Goal: Communication & Community: Answer question/provide support

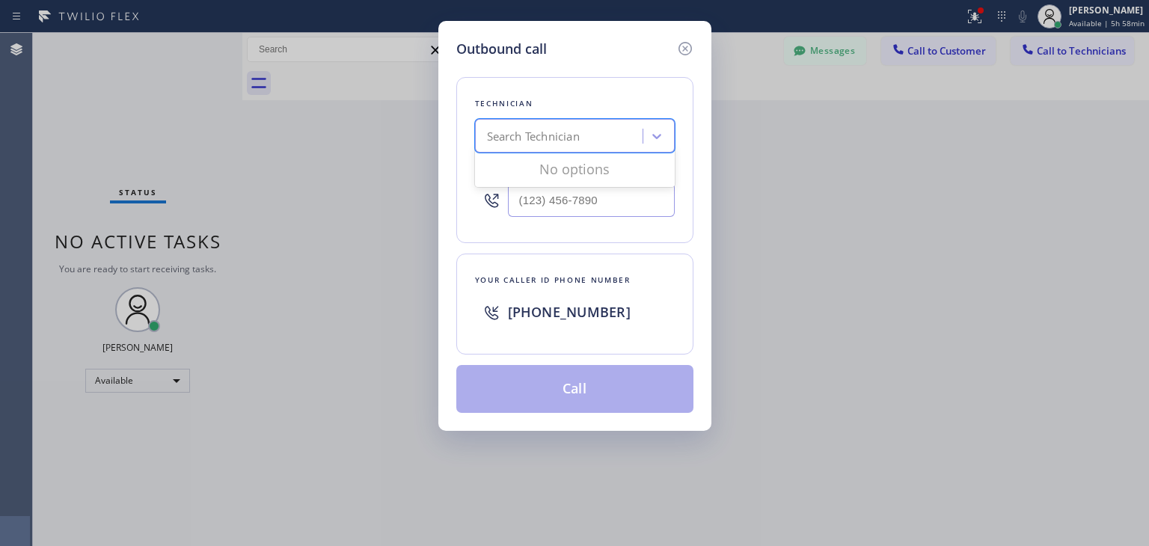
click at [531, 138] on div "Search Technician" at bounding box center [533, 136] width 93 height 17
type input "akeem"
click at [560, 161] on div "[PERSON_NAME]" at bounding box center [575, 167] width 200 height 27
type input "[PHONE_NUMBER]"
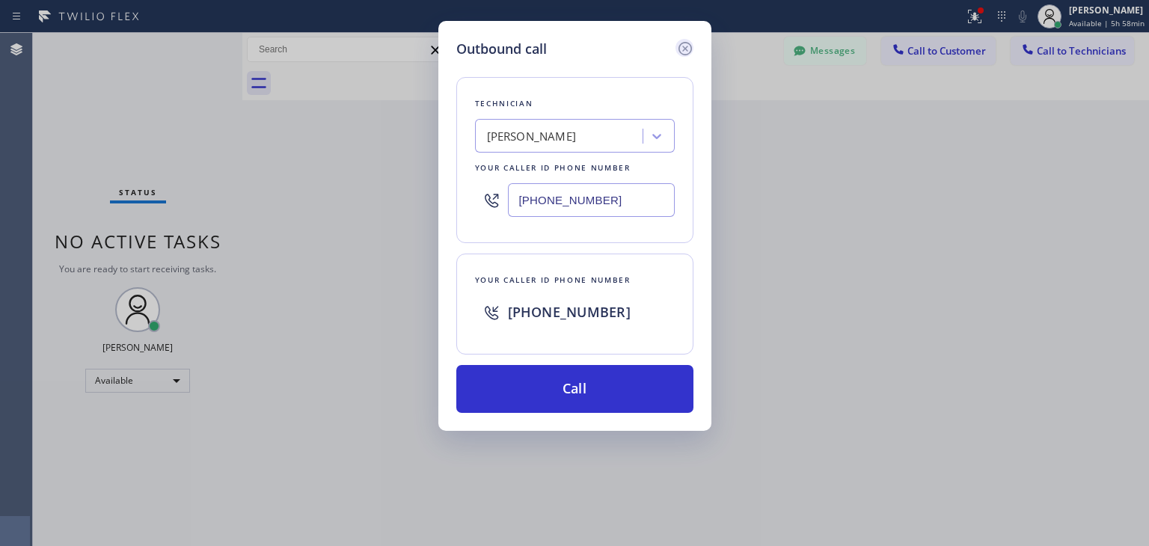
click at [687, 39] on div at bounding box center [685, 49] width 18 height 20
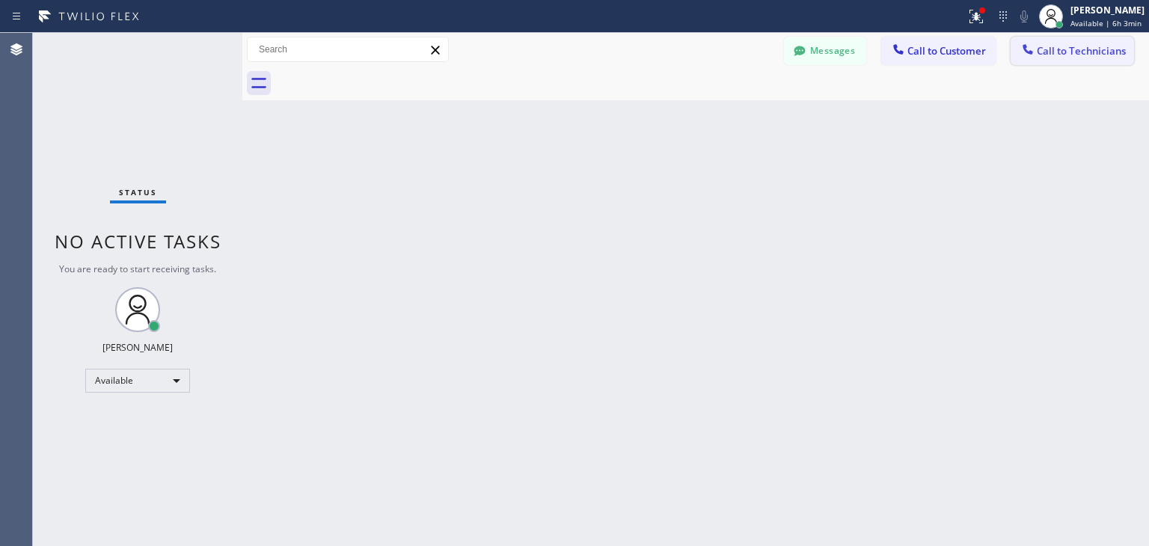
click at [1045, 40] on button "Call to Technicians" at bounding box center [1072, 51] width 123 height 28
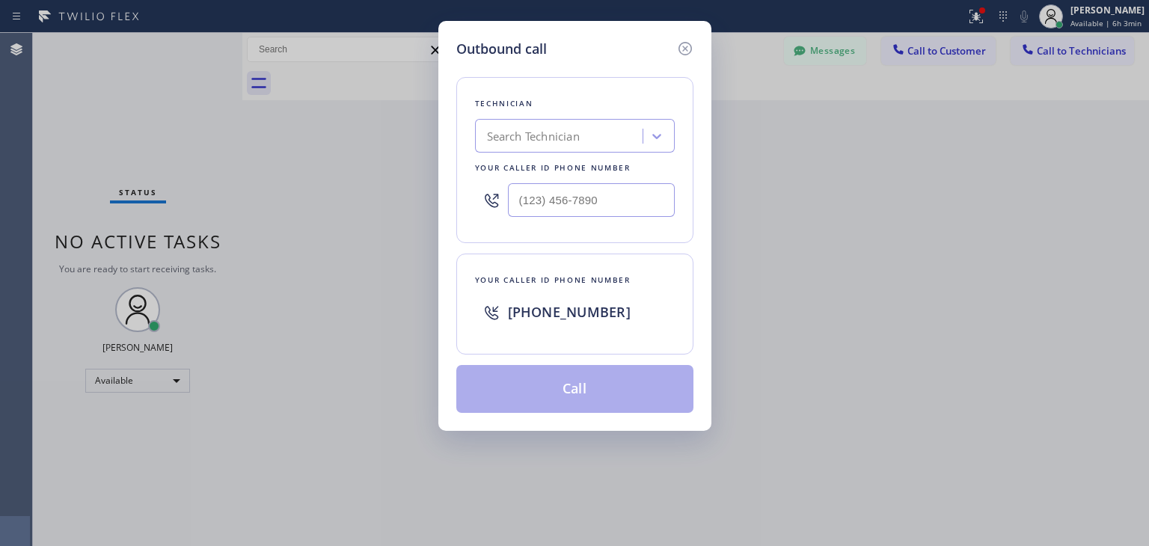
drag, startPoint x: 566, startPoint y: 114, endPoint x: 563, endPoint y: 131, distance: 16.9
click at [563, 131] on div "Technician Search Technician Your caller id phone number" at bounding box center [574, 160] width 237 height 166
click at [563, 131] on div "Search Technician" at bounding box center [533, 136] width 93 height 17
type input "h"
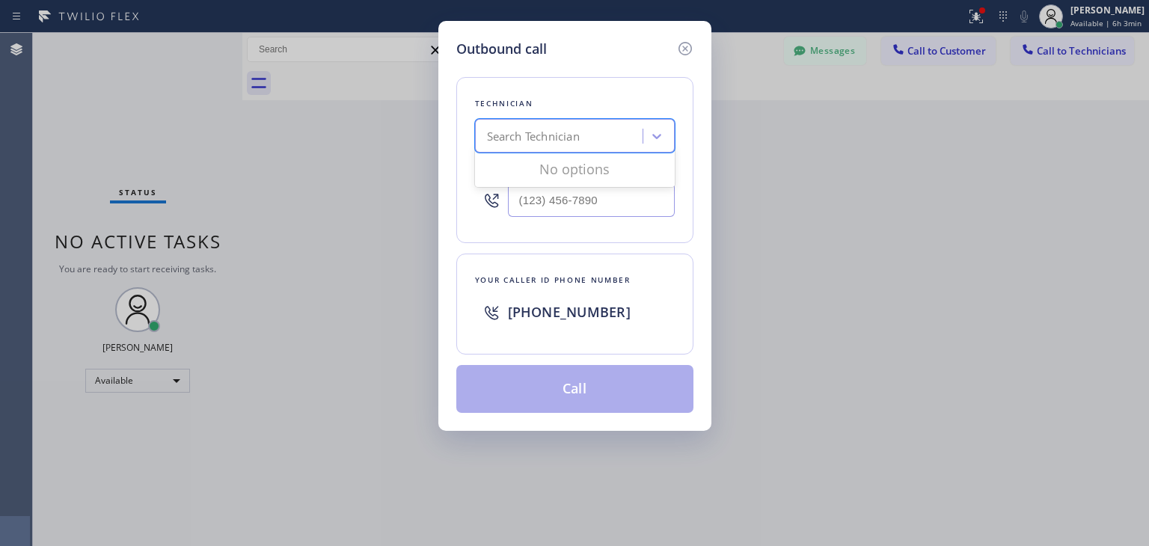
type input "h"
type input "ibragim"
click at [574, 174] on div "[PERSON_NAME]" at bounding box center [575, 167] width 200 height 27
type input "[PHONE_NUMBER]"
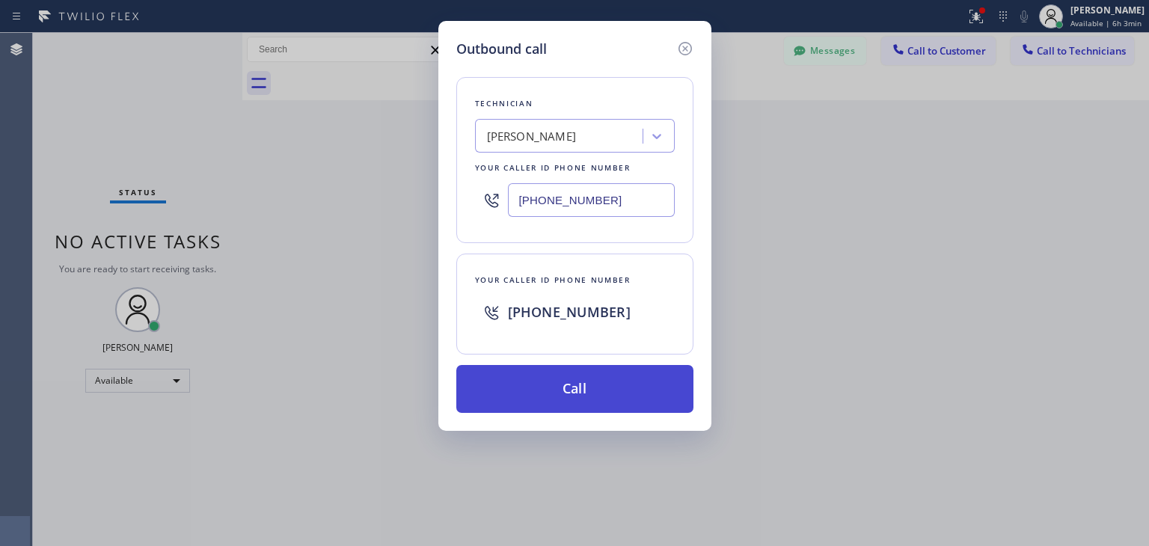
click at [587, 396] on button "Call" at bounding box center [574, 389] width 237 height 48
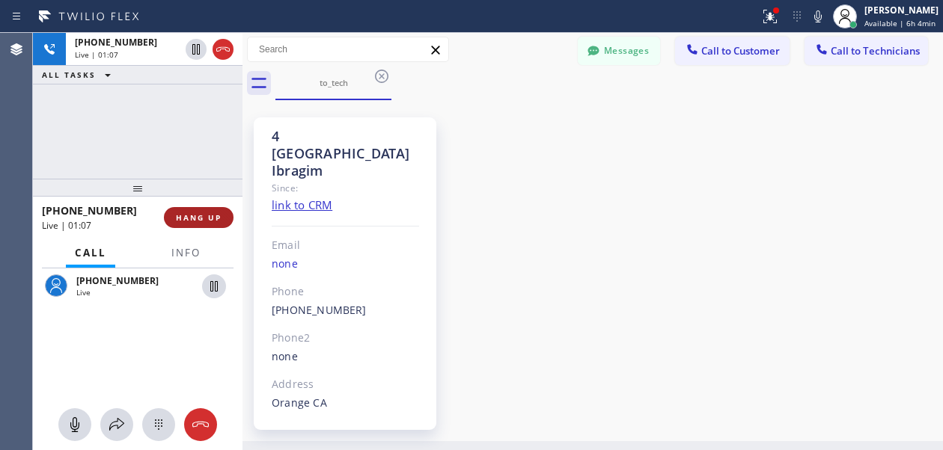
click at [213, 213] on span "HANG UP" at bounding box center [199, 218] width 46 height 10
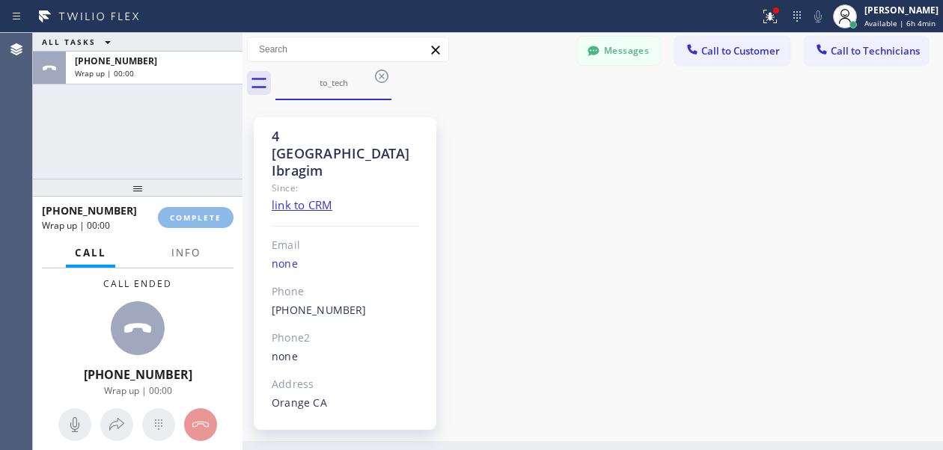
click at [126, 0] on html "Status report Issues detected These issues could affect your workflow. Please c…" at bounding box center [471, 225] width 943 height 450
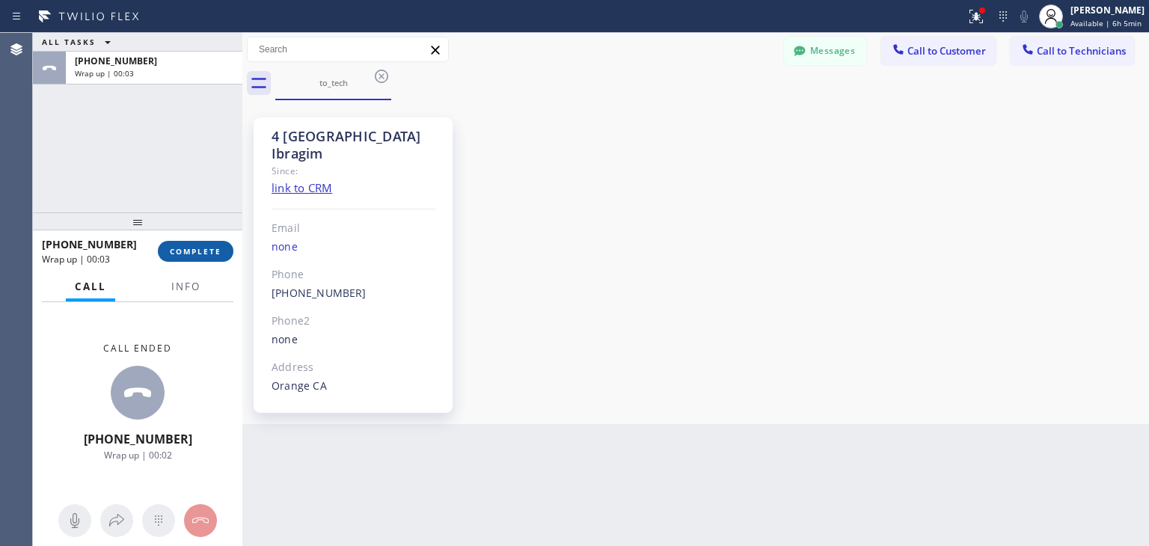
click at [215, 252] on span "COMPLETE" at bounding box center [196, 251] width 52 height 10
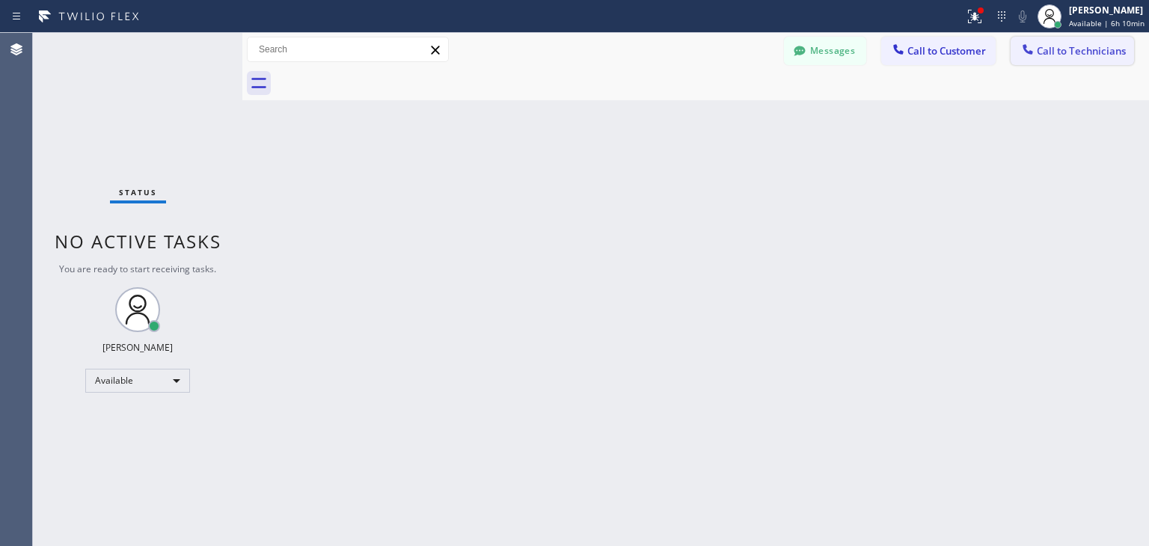
click at [1083, 52] on span "Call to Technicians" at bounding box center [1081, 50] width 89 height 13
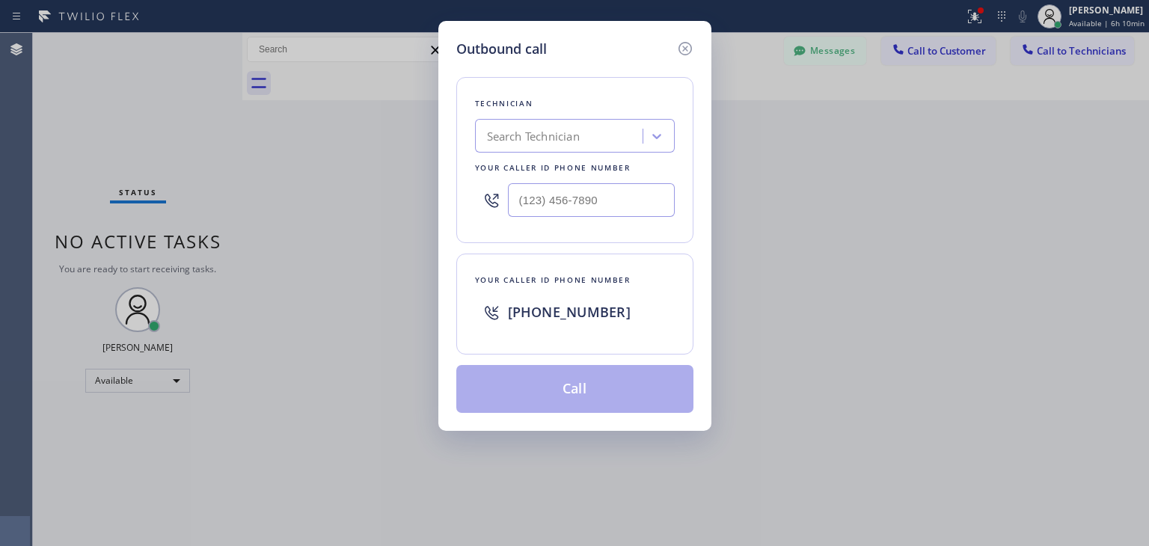
click at [572, 156] on div "Technician Search Technician Your caller id phone number" at bounding box center [574, 160] width 237 height 166
click at [588, 146] on div "Search Technician" at bounding box center [561, 136] width 163 height 26
type input "[PERSON_NAME]"
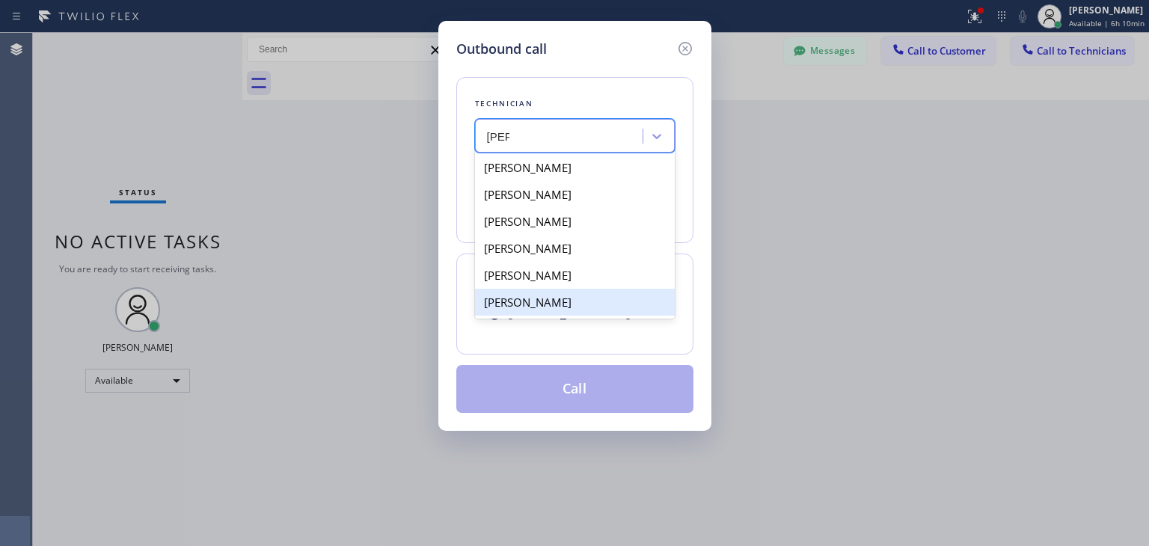
click at [575, 300] on div "[PERSON_NAME]" at bounding box center [575, 302] width 200 height 27
type input "[PHONE_NUMBER]"
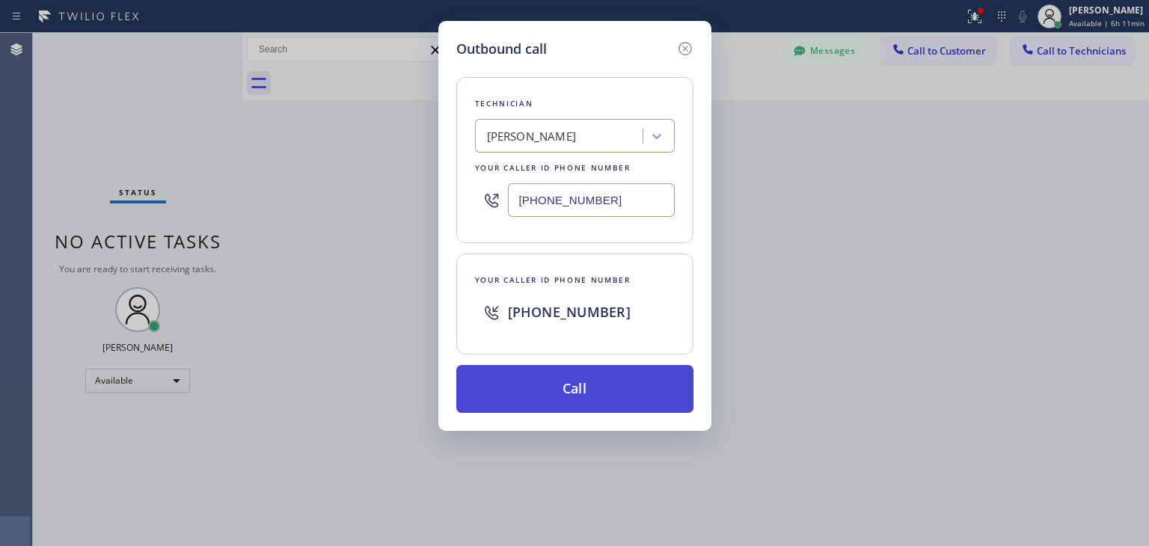
click at [584, 366] on button "Call" at bounding box center [574, 389] width 237 height 48
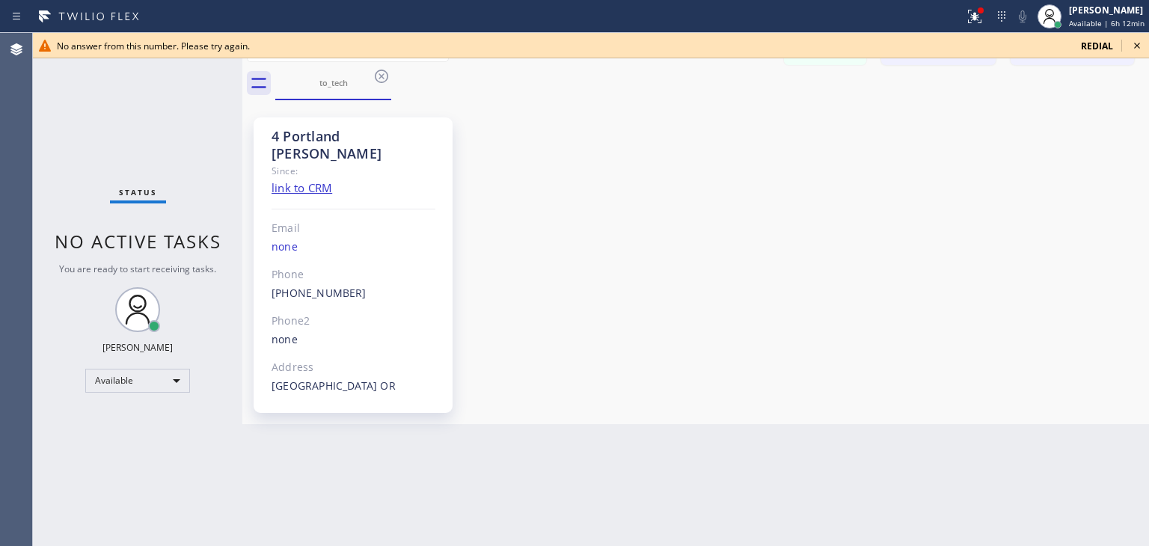
drag, startPoint x: 1136, startPoint y: 49, endPoint x: 1102, endPoint y: 53, distance: 34.0
click at [1102, 53] on div "No answer from this number. Please try again. redial" at bounding box center [591, 45] width 1116 height 25
click at [1098, 46] on span "redial" at bounding box center [1097, 46] width 32 height 13
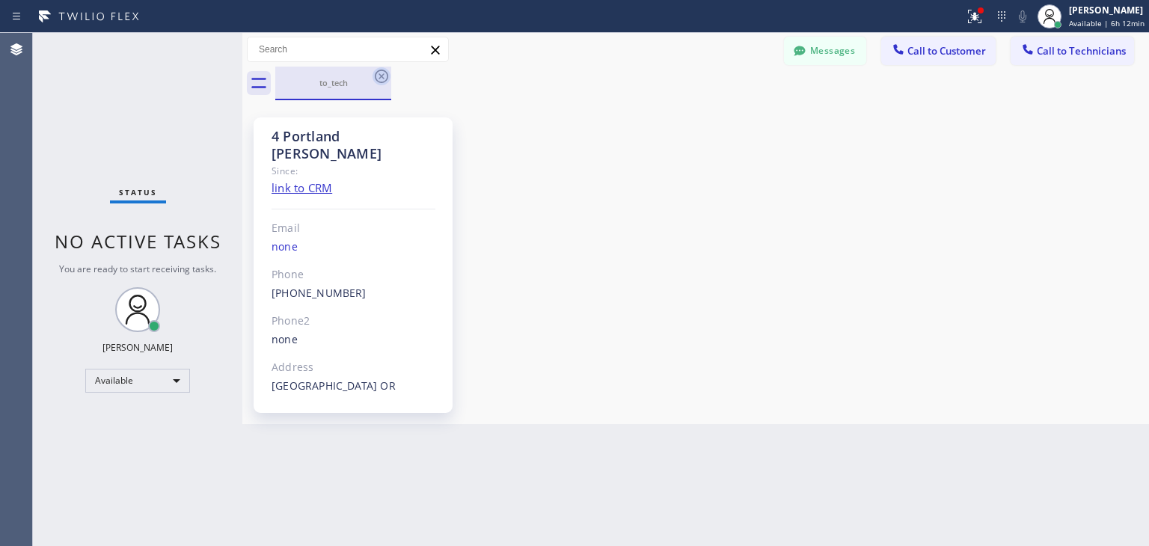
click at [385, 85] on icon at bounding box center [382, 76] width 18 height 18
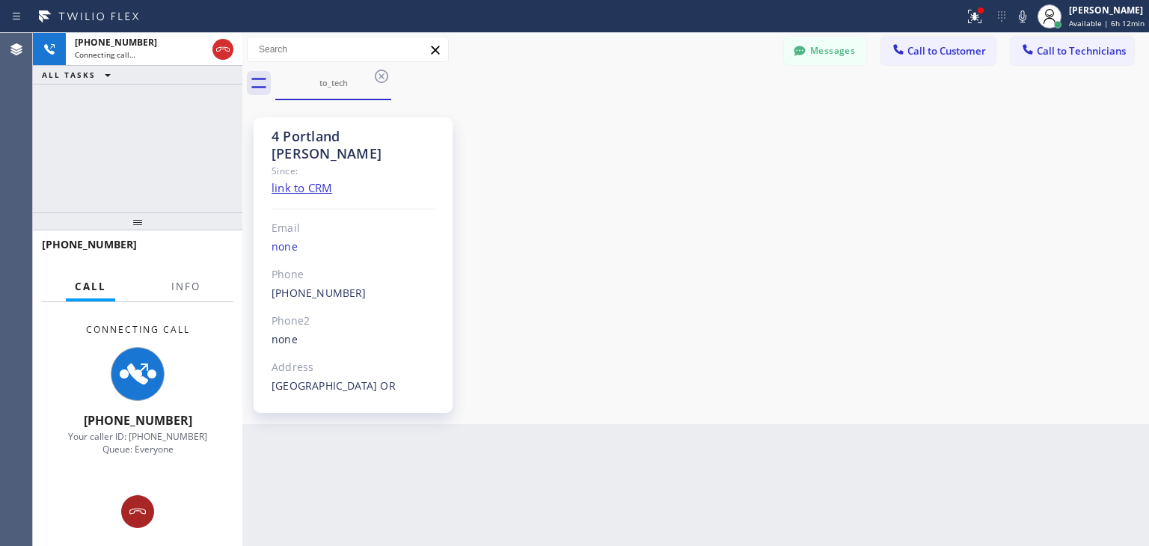
click at [138, 500] on button at bounding box center [137, 511] width 33 height 33
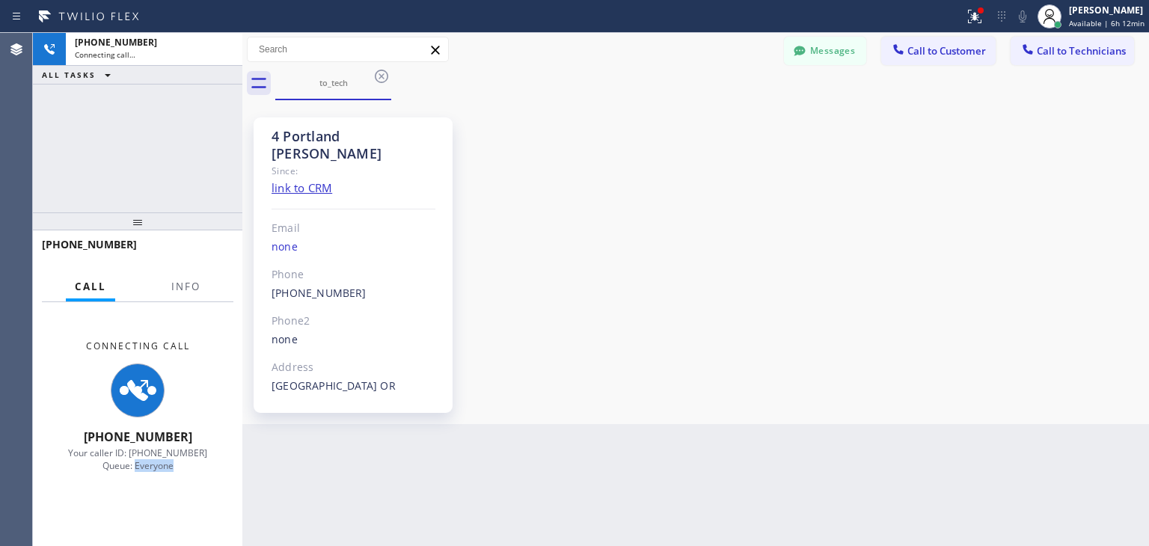
click at [138, 500] on div "Connecting Call [PHONE_NUMBER] Your caller ID: [PHONE_NUMBER] Queue: Everyone" at bounding box center [138, 406] width 210 height 208
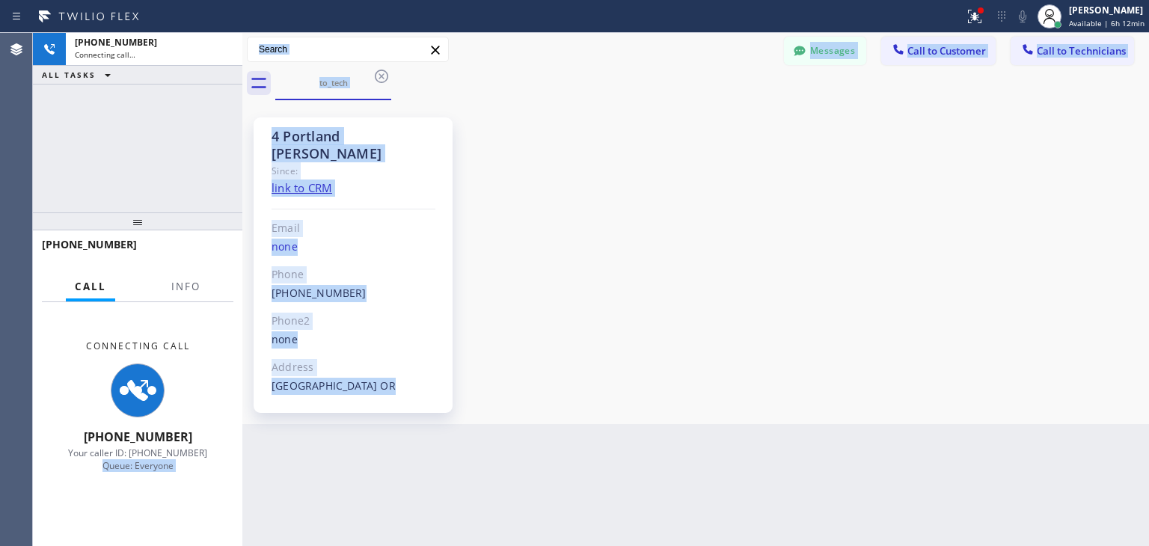
drag, startPoint x: 138, startPoint y: 500, endPoint x: 778, endPoint y: 539, distance: 641.7
click at [778, 539] on div "[PHONE_NUMBER] Connecting call… ALL TASKS ALL TASKS ACTIVE TASKS TASKS IN WRAP …" at bounding box center [591, 289] width 1116 height 513
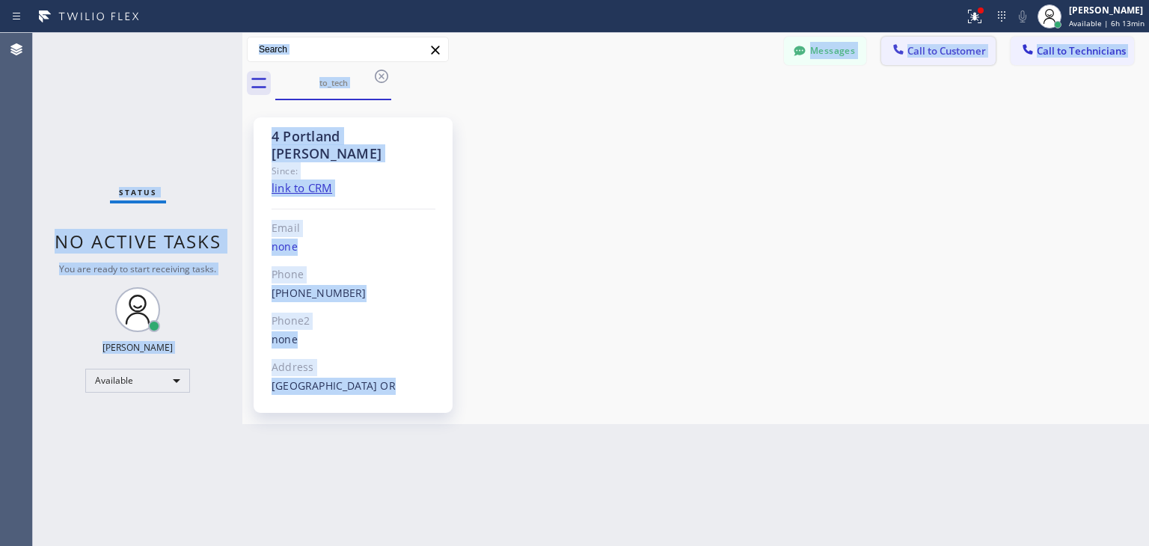
click at [955, 49] on span "Call to Customer" at bounding box center [947, 50] width 79 height 13
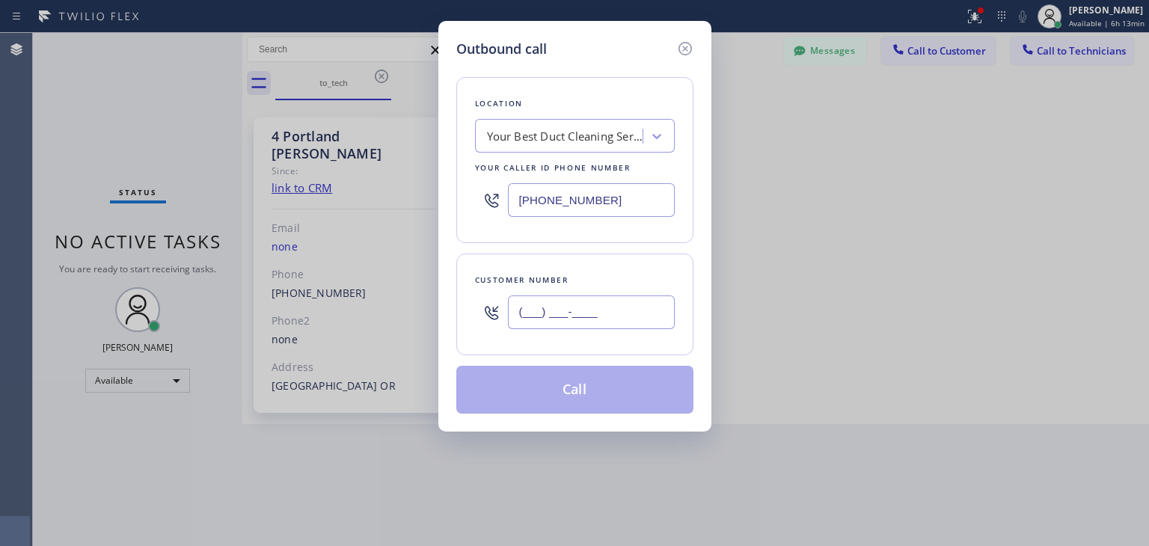
click at [586, 324] on input "(___) ___-____" at bounding box center [591, 313] width 167 height 34
paste input "917) 865-1724"
type input "[PHONE_NUMBER]"
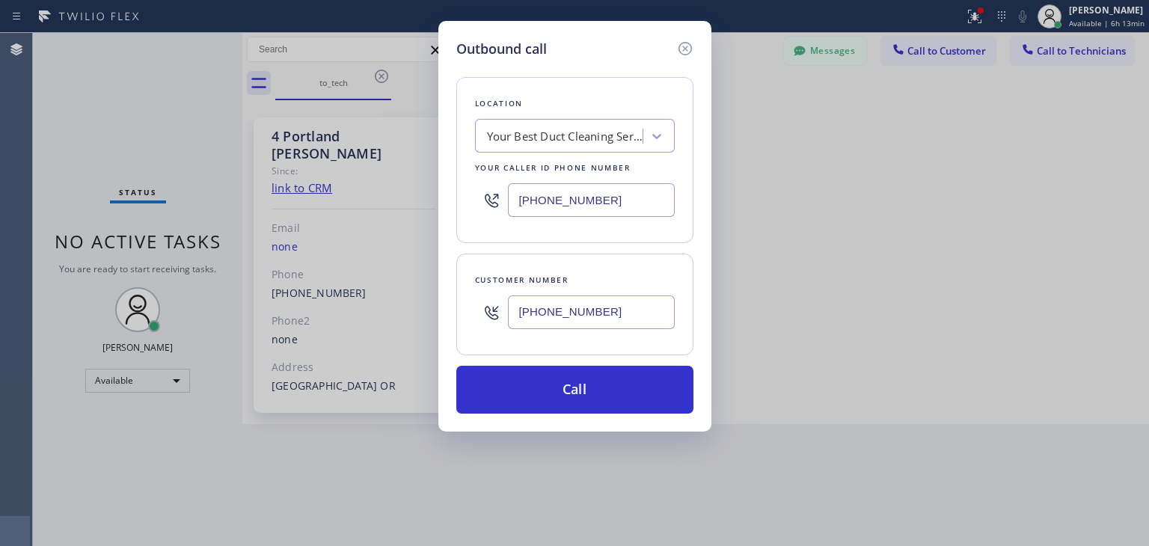
click at [620, 299] on input "[PHONE_NUMBER]" at bounding box center [591, 313] width 167 height 34
drag, startPoint x: 620, startPoint y: 299, endPoint x: 593, endPoint y: 106, distance: 195.8
click at [593, 106] on div "Location Your Best Duct Cleaning Service Your caller id phone number [PHONE_NUM…" at bounding box center [574, 236] width 237 height 355
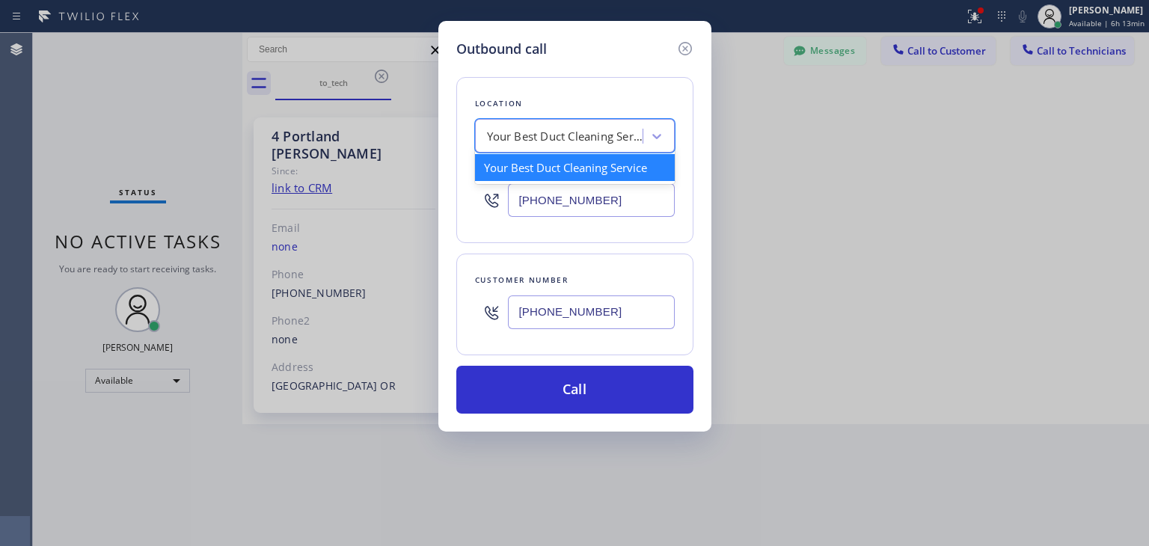
click at [596, 139] on div "Your Best Duct Cleaning Service" at bounding box center [565, 136] width 157 height 17
paste input "Sub Zero Refrigerator Repair [GEOGRAPHIC_DATA]"
type input "Sub Zero Refrigerator Repair [GEOGRAPHIC_DATA]"
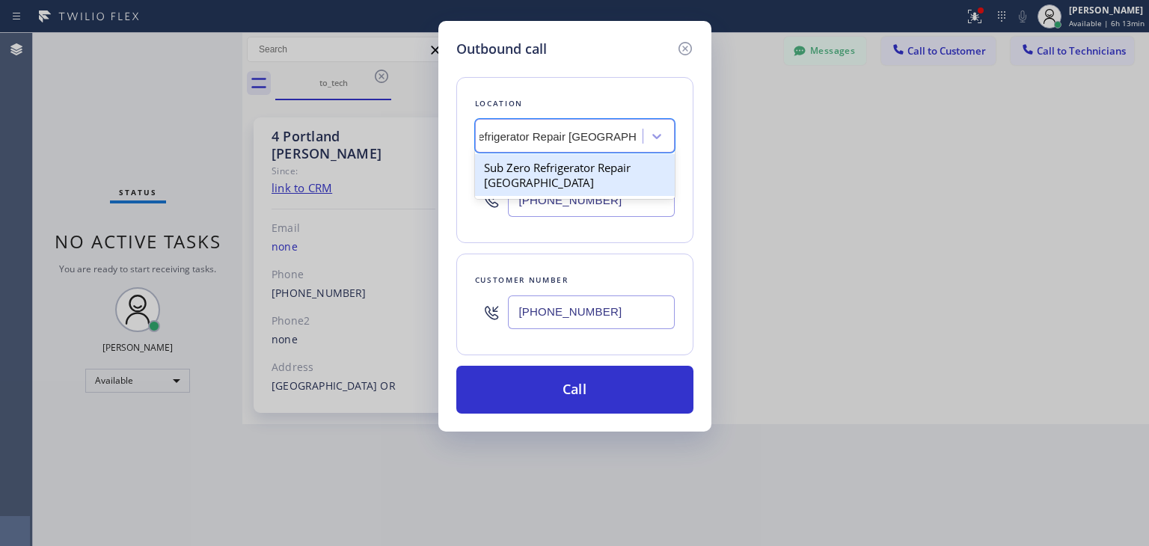
click at [598, 165] on div "Sub Zero Refrigerator Repair [GEOGRAPHIC_DATA]" at bounding box center [575, 175] width 200 height 42
type input "[PHONE_NUMBER]"
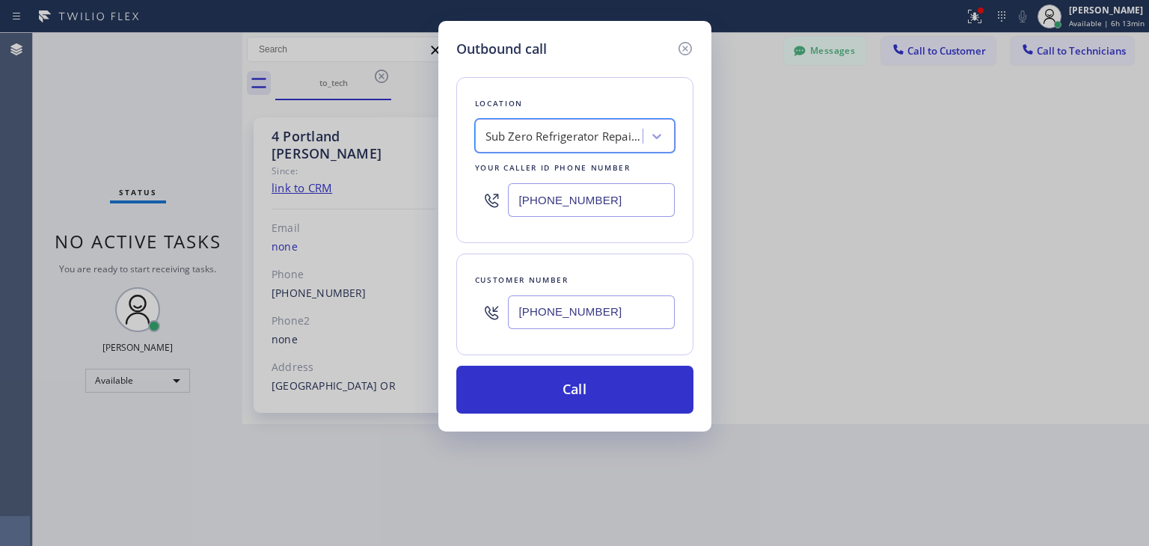
scroll to position [0, 1]
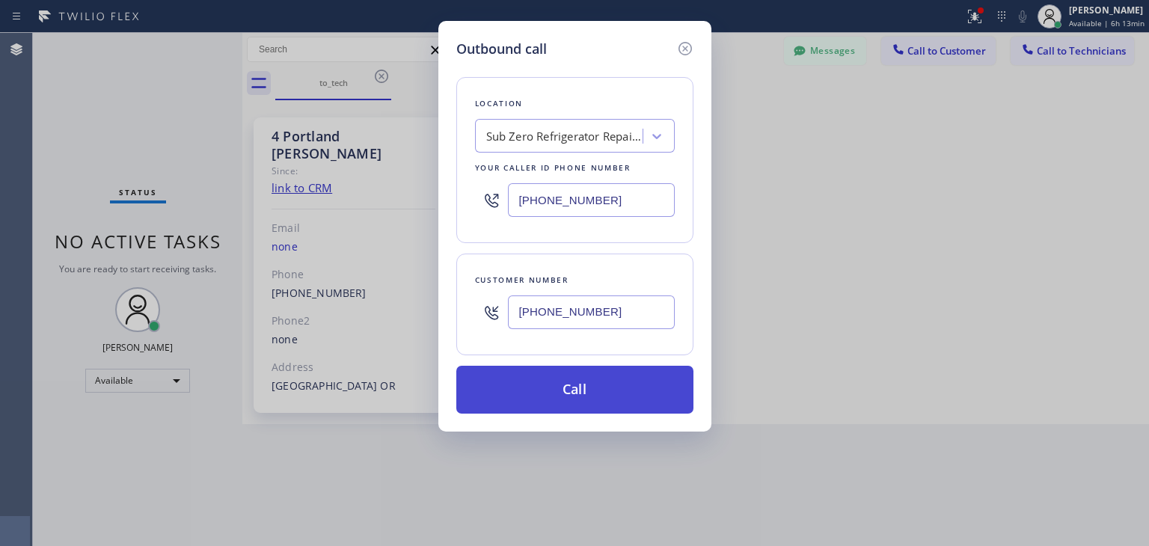
click at [605, 399] on button "Call" at bounding box center [574, 390] width 237 height 48
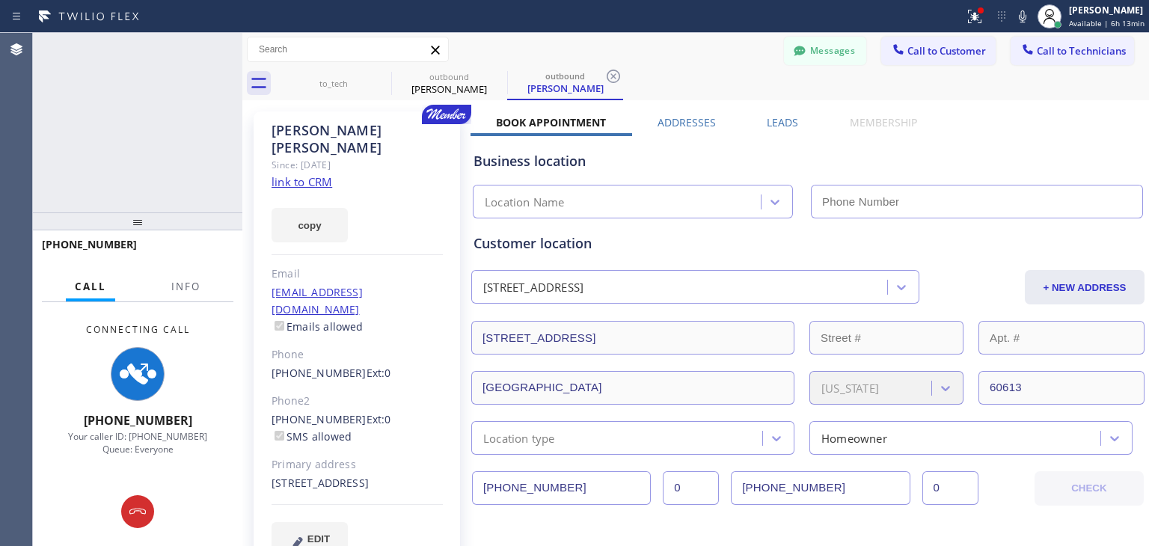
type input "[PHONE_NUMBER]"
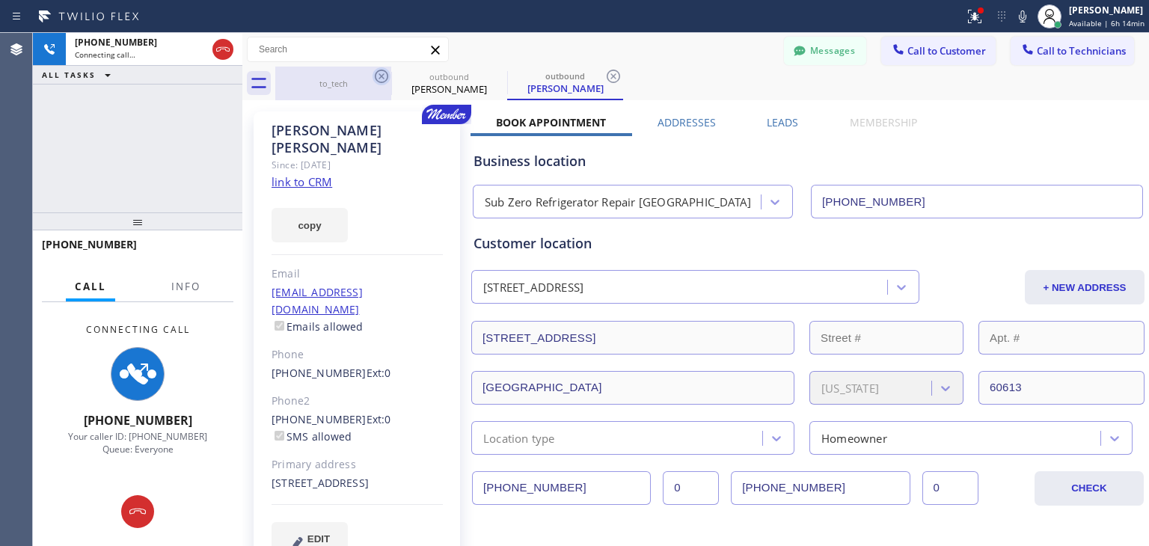
click at [382, 75] on icon at bounding box center [381, 76] width 13 height 13
click at [0, 0] on icon at bounding box center [0, 0] width 0 height 0
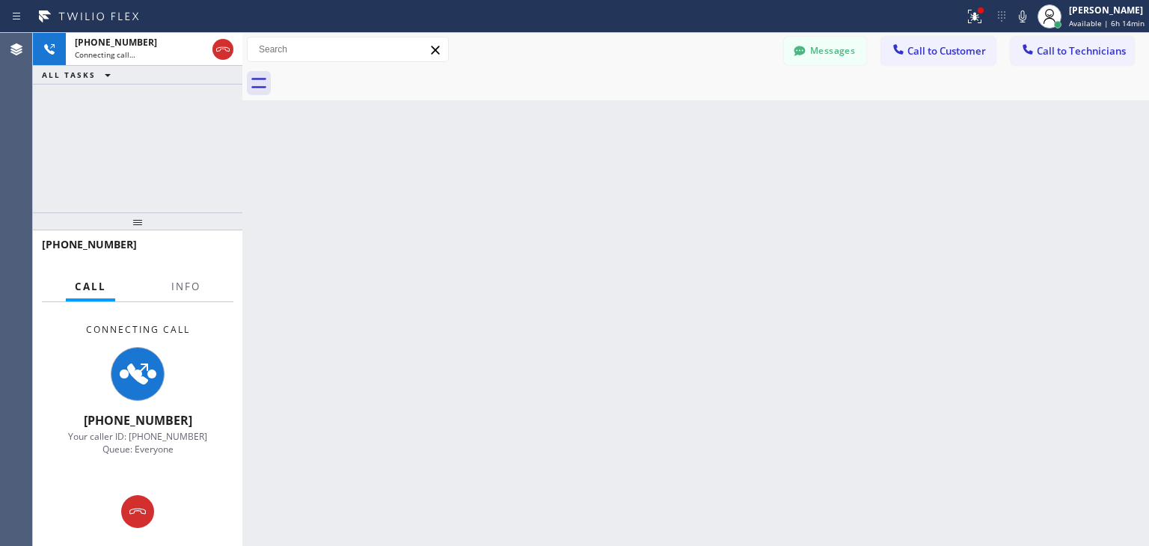
click at [382, 75] on div at bounding box center [712, 84] width 874 height 34
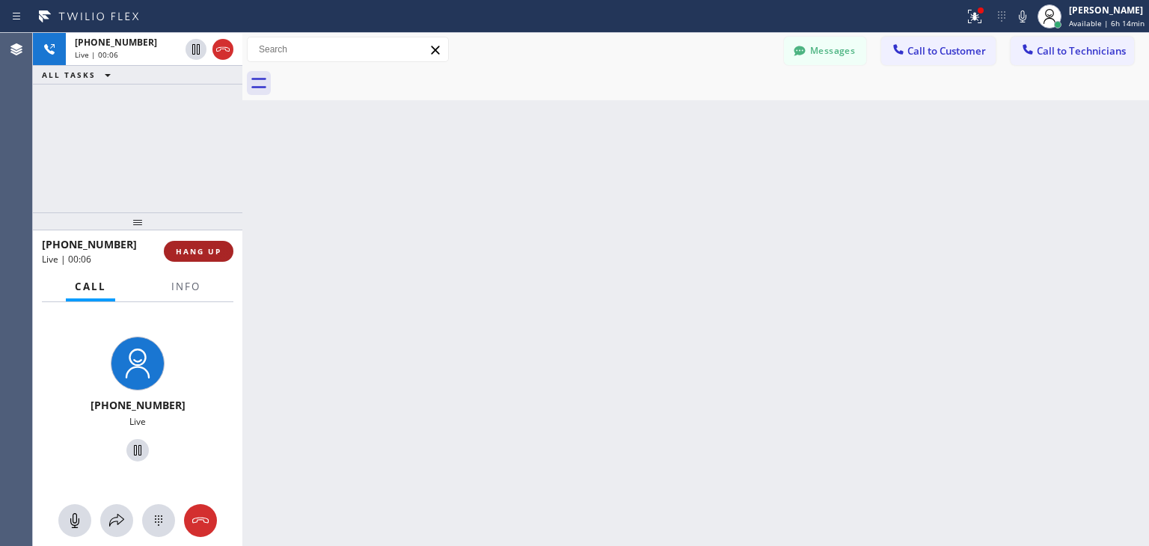
click at [215, 252] on span "HANG UP" at bounding box center [199, 251] width 46 height 10
click at [975, 49] on div "[PHONE_NUMBER] Live | 00:07 ALL TASKS ALL TASKS ACTIVE TASKS TASKS IN WRAP UP […" at bounding box center [591, 289] width 1116 height 513
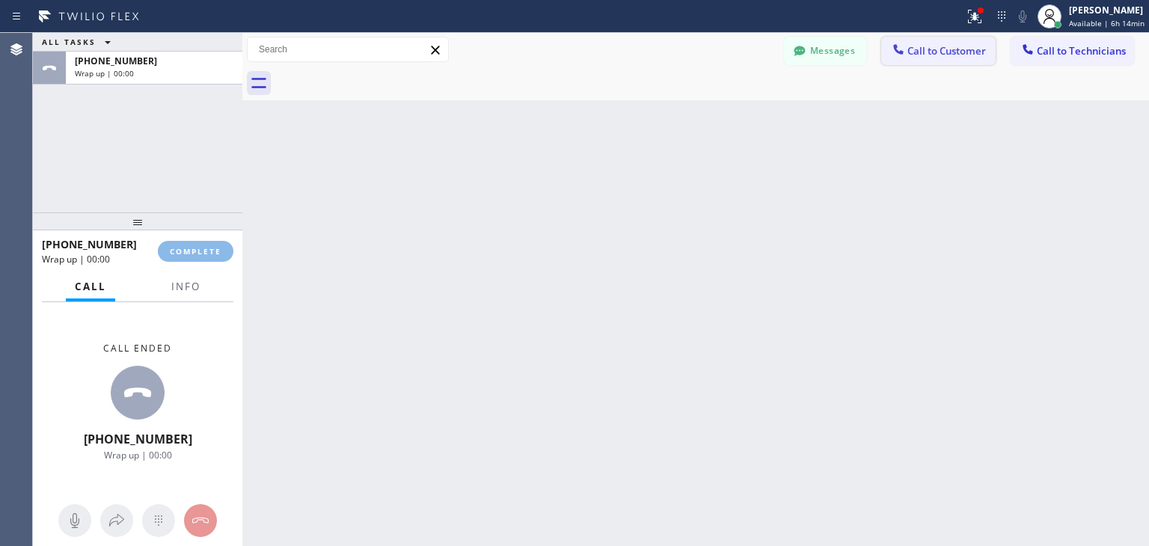
click at [975, 49] on span "Call to Customer" at bounding box center [947, 50] width 79 height 13
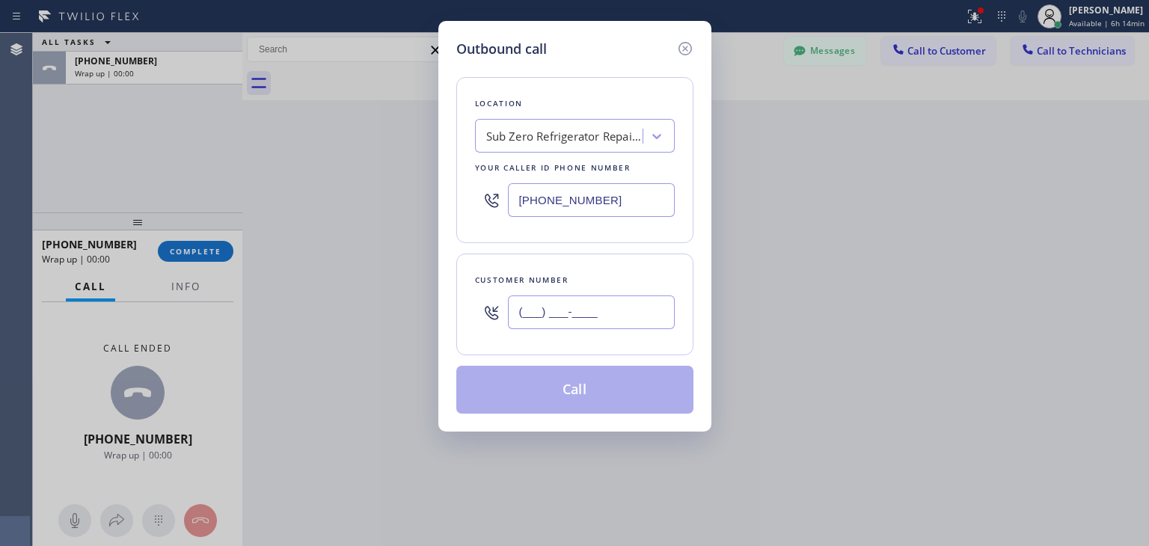
paste input "773) 657-1345"
click at [610, 320] on input "[PHONE_NUMBER]" at bounding box center [591, 313] width 167 height 34
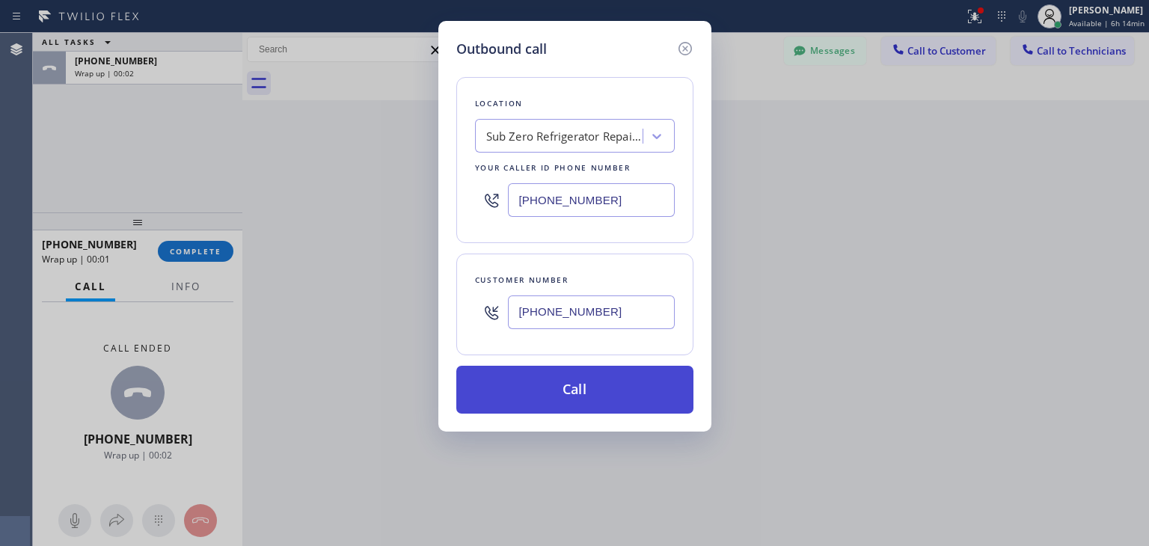
type input "[PHONE_NUMBER]"
click at [593, 379] on button "Call" at bounding box center [574, 390] width 237 height 48
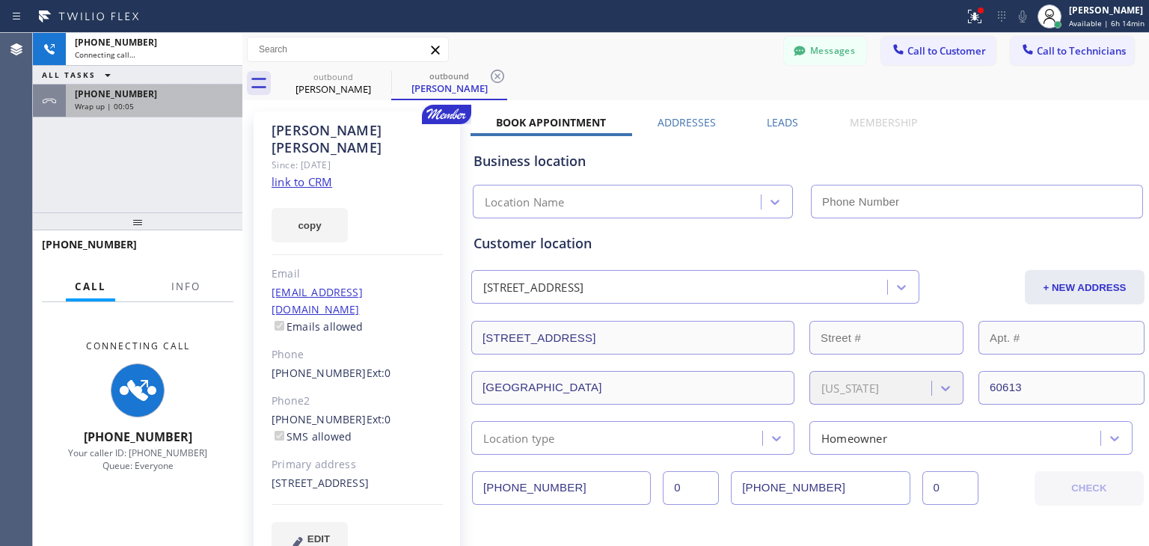
click at [154, 85] on div "[PHONE_NUMBER] Wrap up | 00:05" at bounding box center [151, 101] width 171 height 33
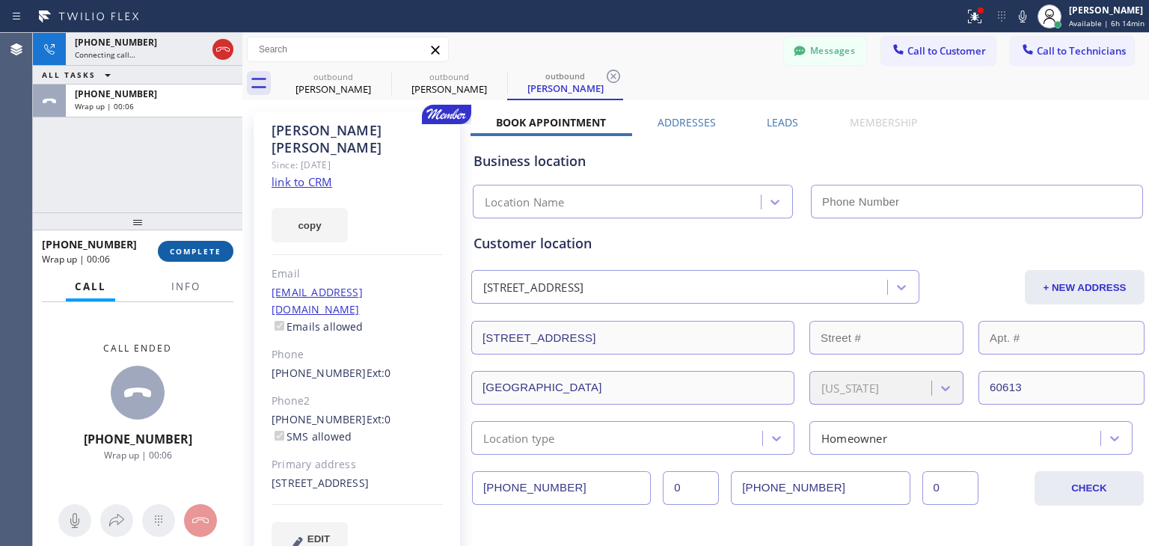
click at [192, 259] on button "COMPLETE" at bounding box center [196, 251] width 76 height 21
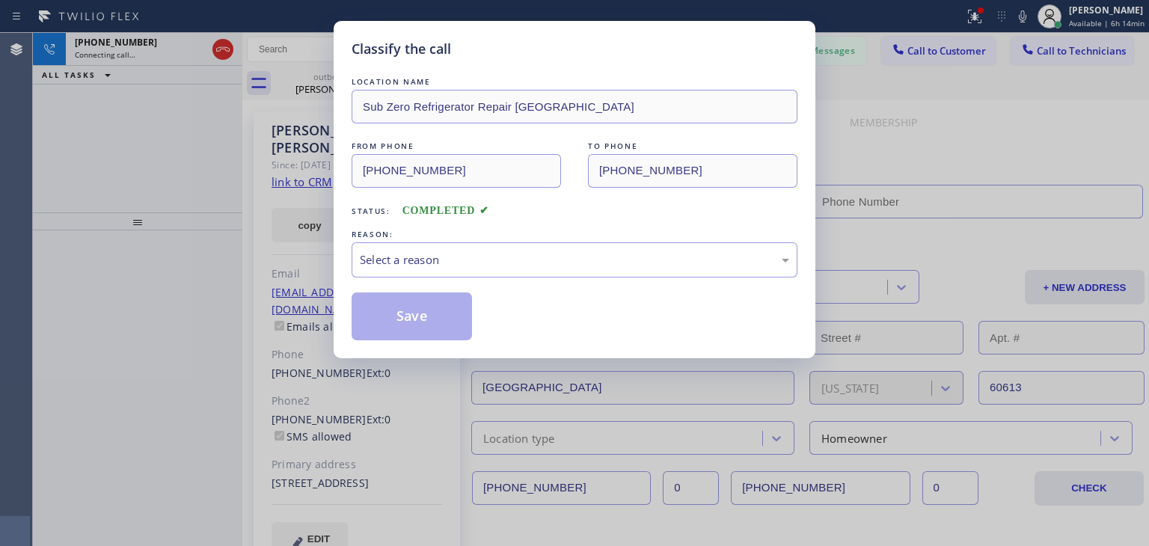
type input "[PHONE_NUMBER]"
click at [521, 277] on div "LOCATION NAME Sub Zero Refrigerator Repair [GEOGRAPHIC_DATA] FROM PHONE [PHONE_…" at bounding box center [575, 207] width 446 height 266
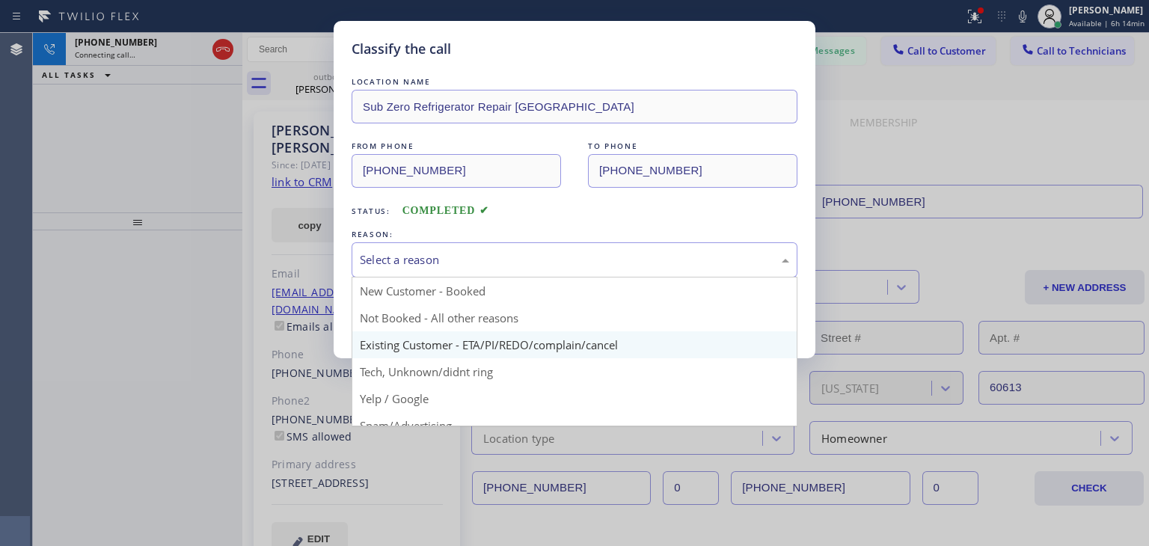
drag, startPoint x: 541, startPoint y: 272, endPoint x: 549, endPoint y: 340, distance: 69.3
click at [549, 278] on div "Select a reason New Customer - Booked Not Booked - All other reasons Existing C…" at bounding box center [575, 259] width 446 height 35
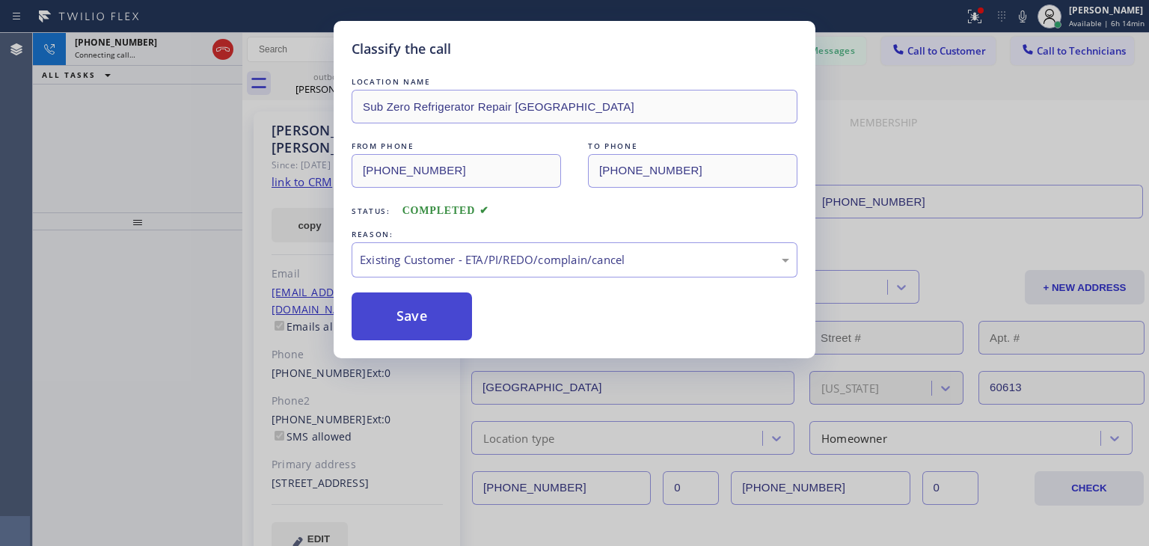
drag, startPoint x: 549, startPoint y: 340, endPoint x: 436, endPoint y: 307, distance: 117.9
click at [436, 307] on button "Save" at bounding box center [412, 317] width 120 height 48
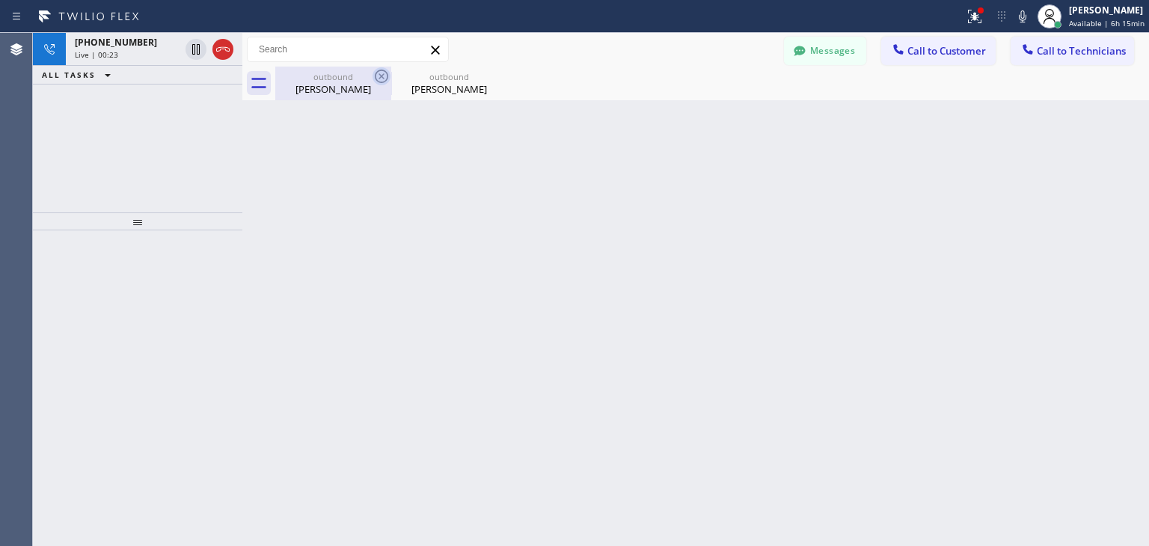
click at [379, 73] on icon at bounding box center [381, 76] width 13 height 13
click at [0, 0] on icon at bounding box center [0, 0] width 0 height 0
click at [379, 73] on div at bounding box center [712, 84] width 874 height 34
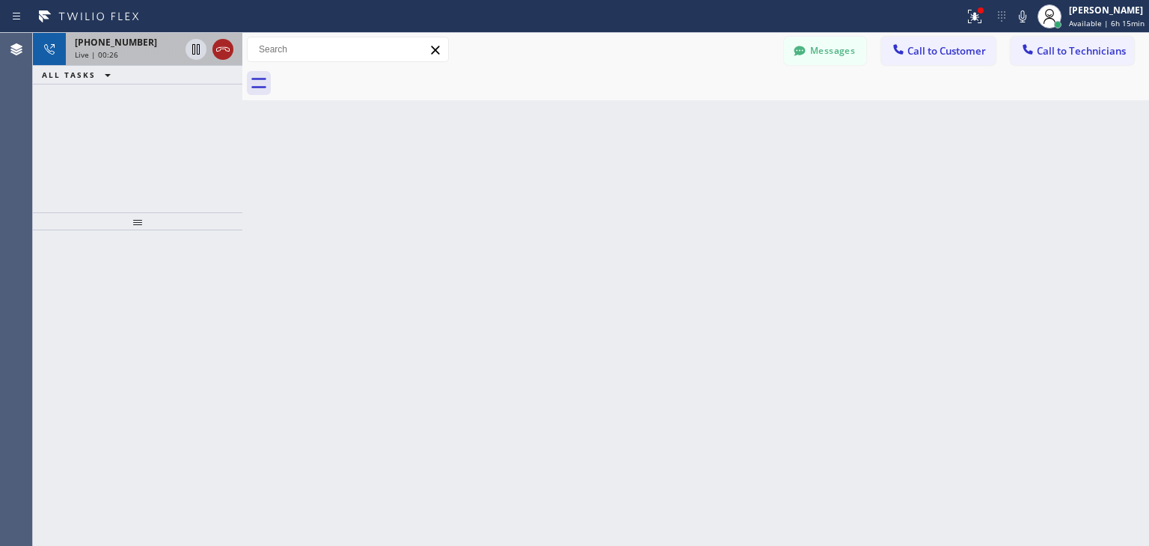
click at [232, 54] on div at bounding box center [223, 49] width 21 height 18
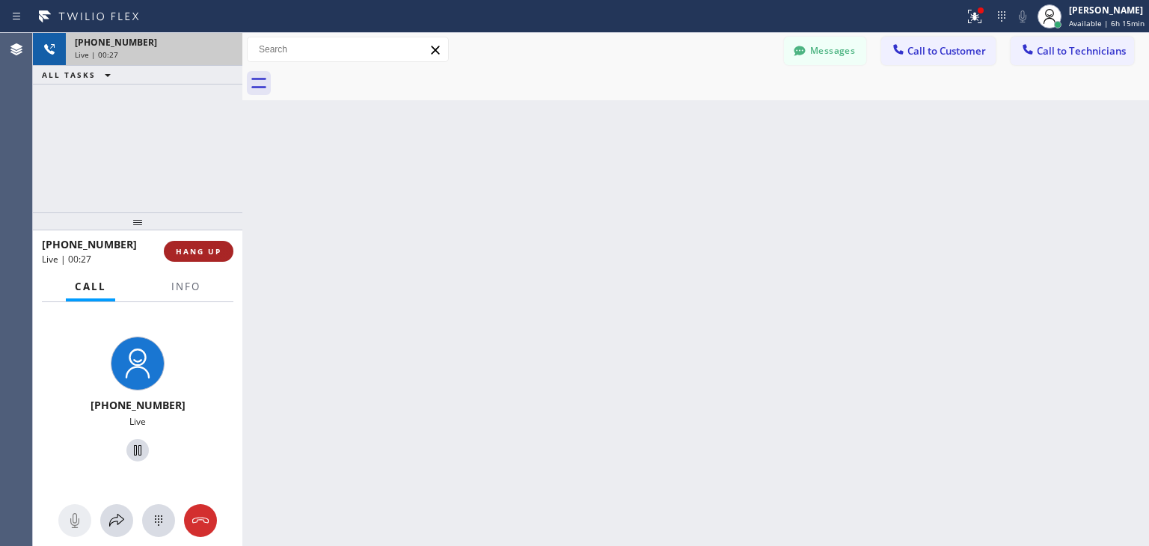
drag, startPoint x: 232, startPoint y: 54, endPoint x: 216, endPoint y: 247, distance: 193.8
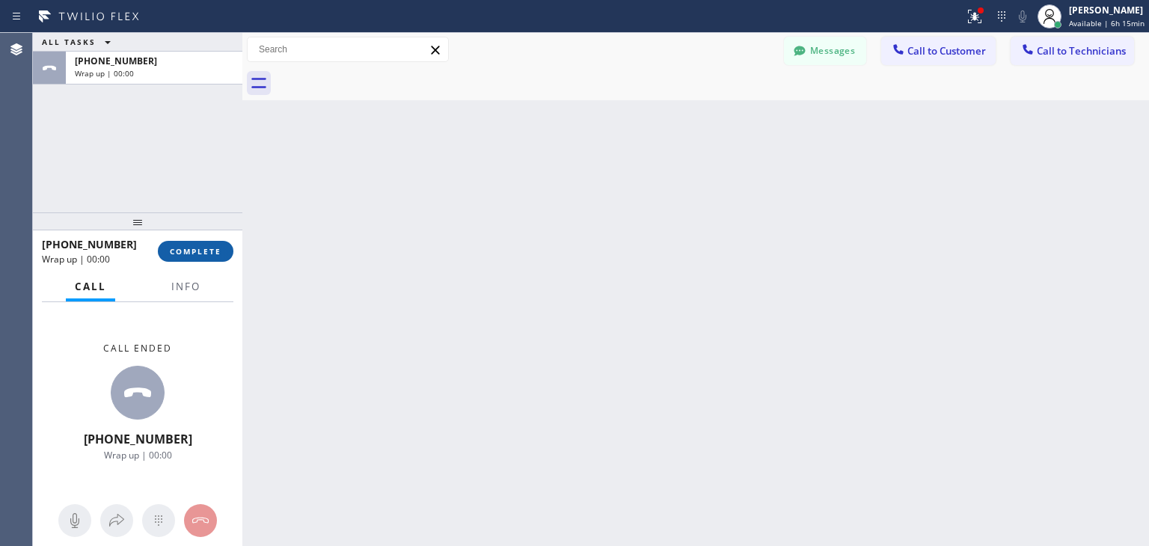
click at [216, 247] on span "COMPLETE" at bounding box center [196, 251] width 52 height 10
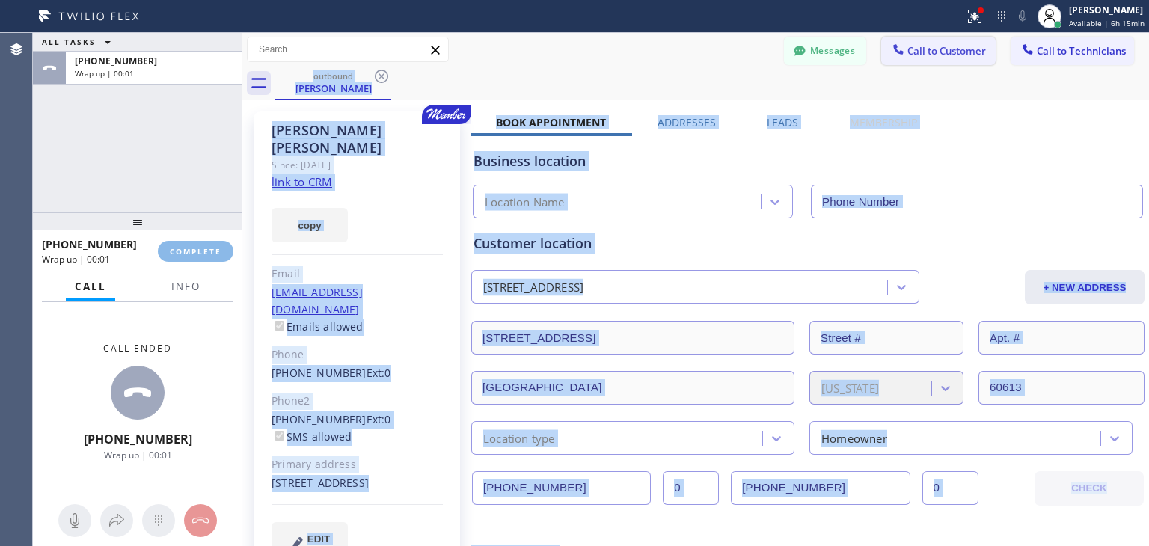
click at [945, 47] on span "Call to Customer" at bounding box center [947, 50] width 79 height 13
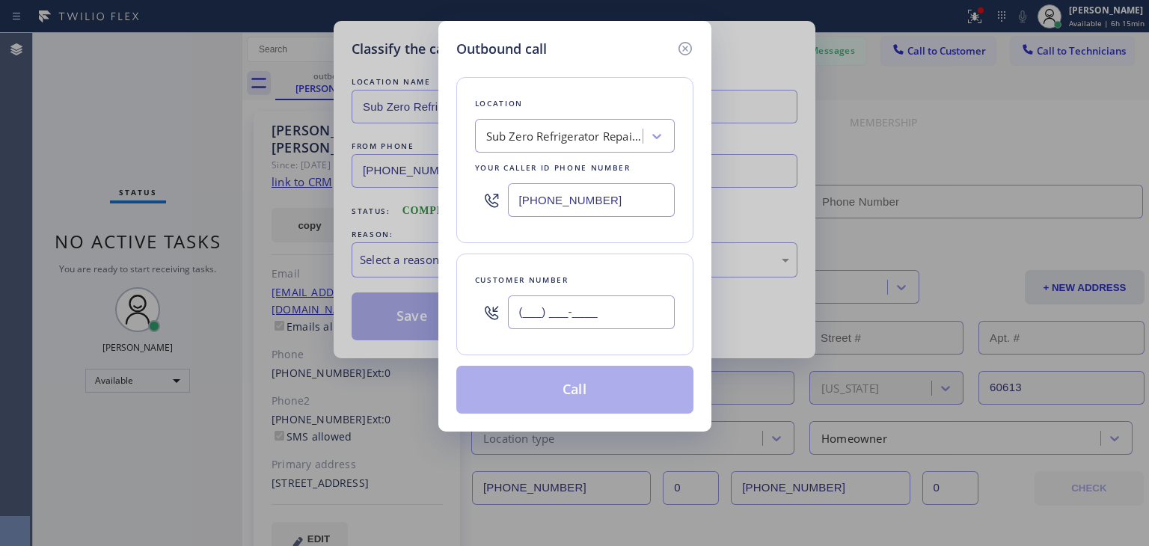
paste input "917) 865-1724"
type input "[PHONE_NUMBER]"
click at [635, 306] on input "[PHONE_NUMBER]" at bounding box center [591, 313] width 167 height 34
type input "[PHONE_NUMBER]"
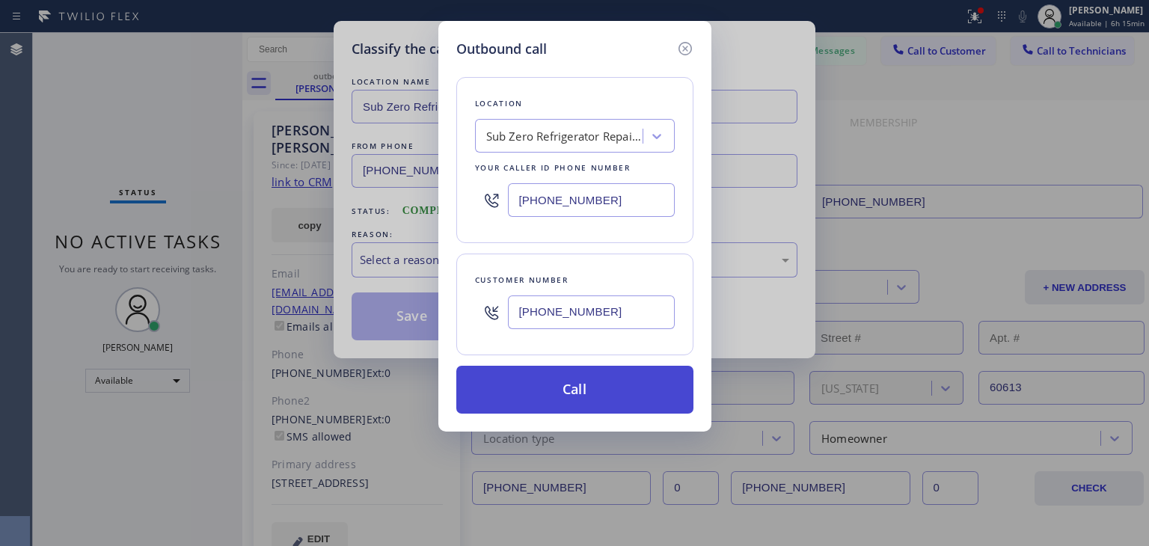
type input "[PHONE_NUMBER]"
click at [623, 378] on button "Call" at bounding box center [574, 390] width 237 height 48
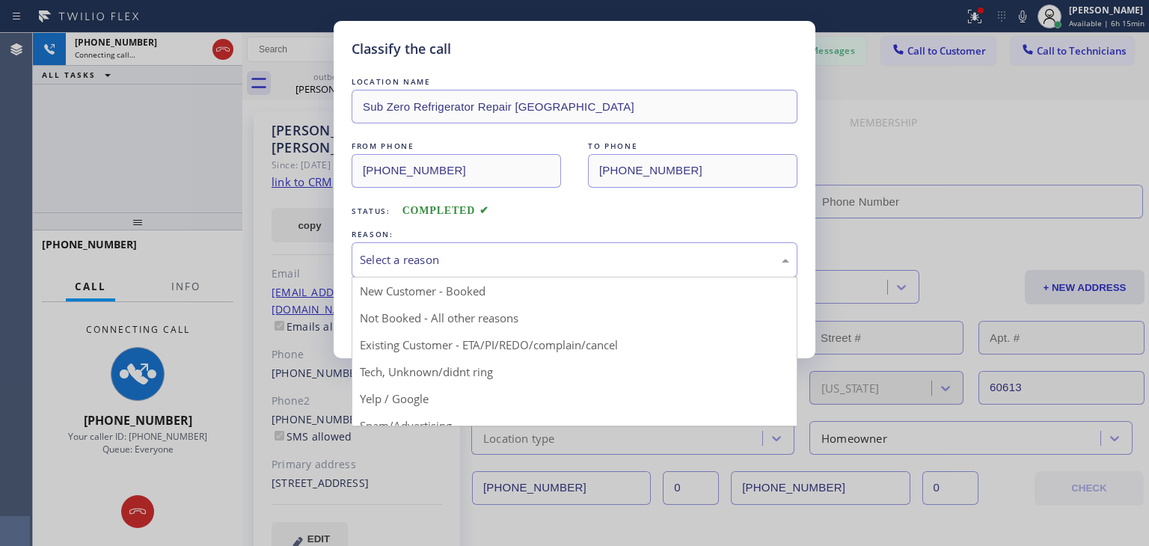
click at [542, 254] on div "Select a reason" at bounding box center [575, 259] width 430 height 17
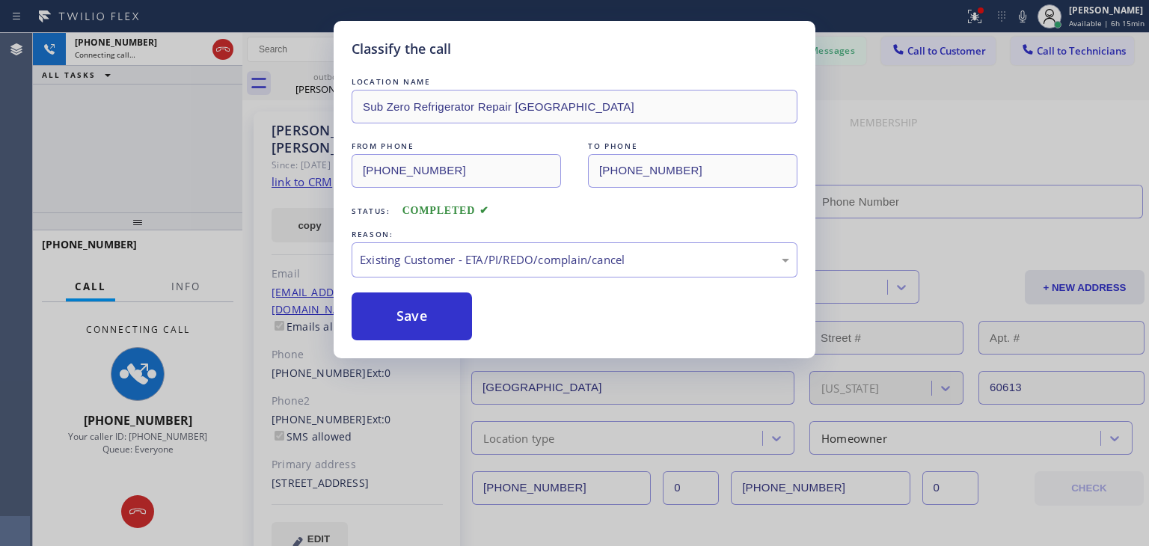
type input "[PHONE_NUMBER]"
drag, startPoint x: 433, startPoint y: 350, endPoint x: 433, endPoint y: 340, distance: 9.7
click at [433, 340] on div "Classify the call LOCATION NAME Sub Zero Refrigerator Repair [GEOGRAPHIC_DATA] …" at bounding box center [575, 189] width 482 height 337
click at [437, 323] on button "Save" at bounding box center [412, 317] width 120 height 48
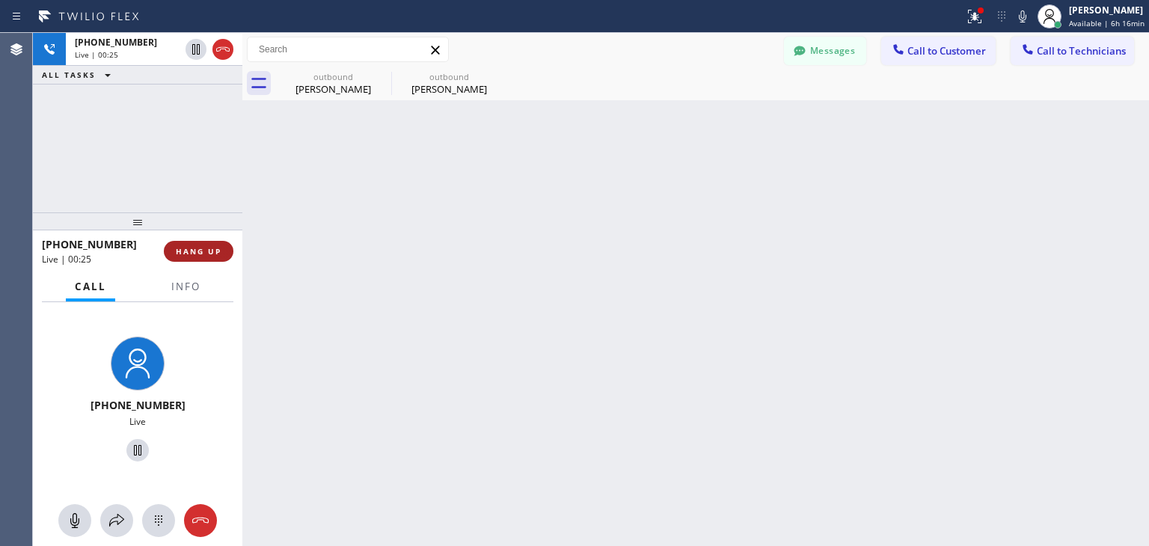
click at [205, 243] on button "HANG UP" at bounding box center [199, 251] width 70 height 21
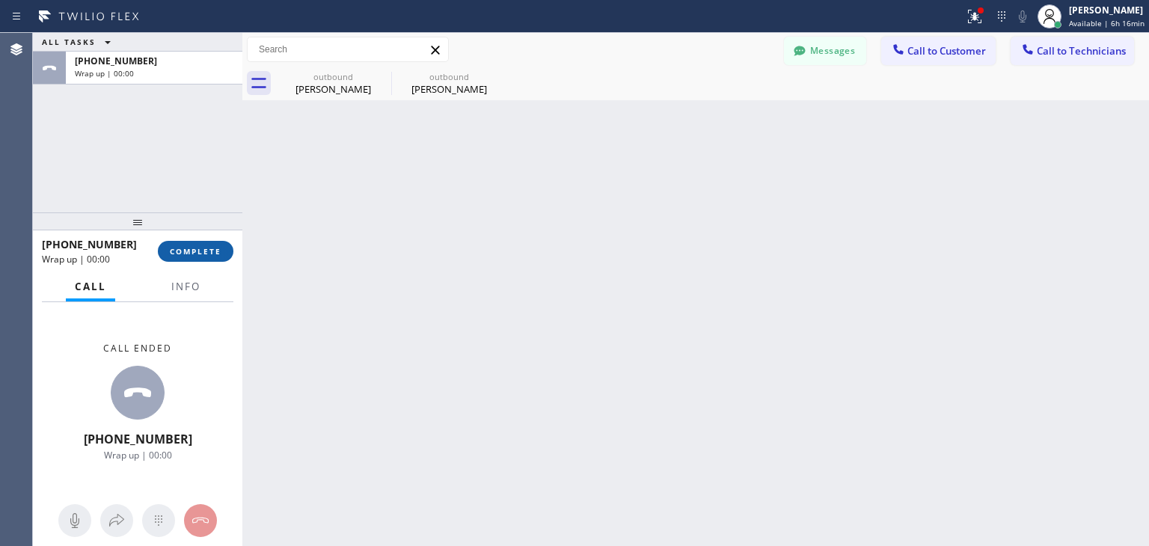
click at [205, 243] on button "COMPLETE" at bounding box center [196, 251] width 76 height 21
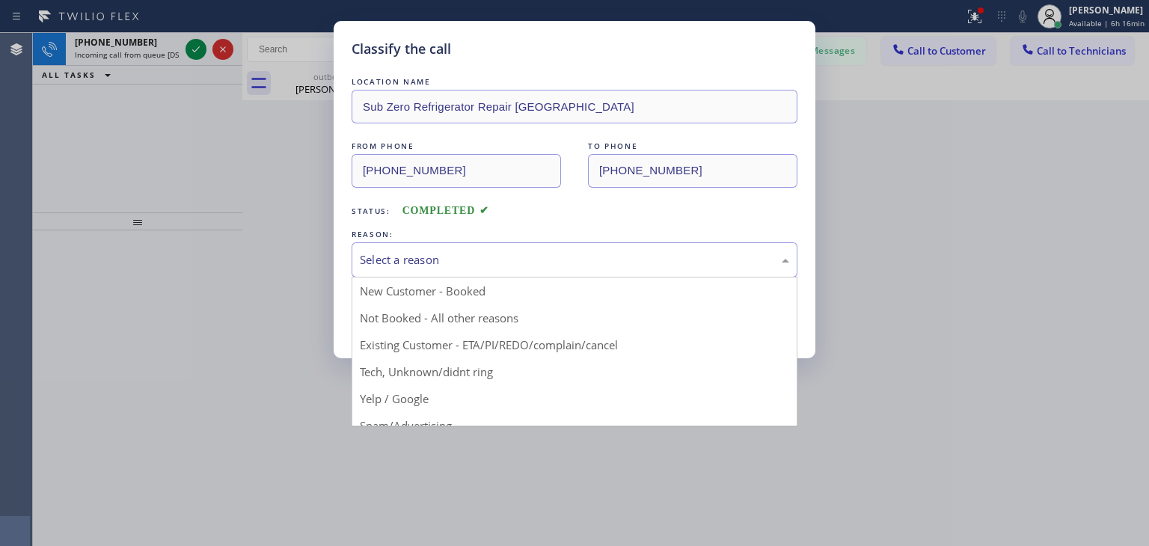
click at [602, 270] on div "Select a reason" at bounding box center [575, 259] width 446 height 35
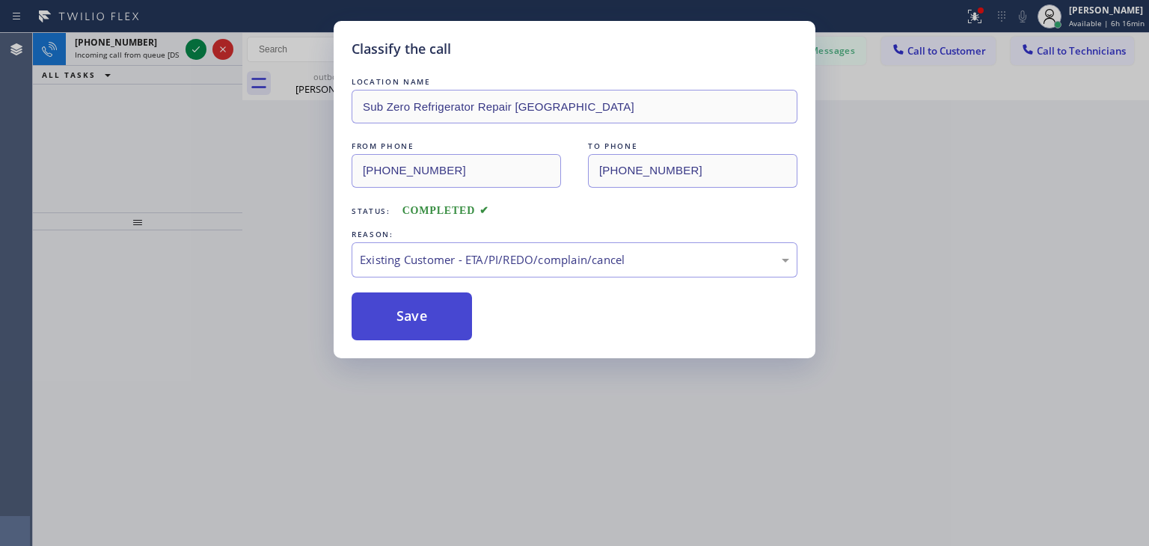
click at [442, 329] on button "Save" at bounding box center [412, 317] width 120 height 48
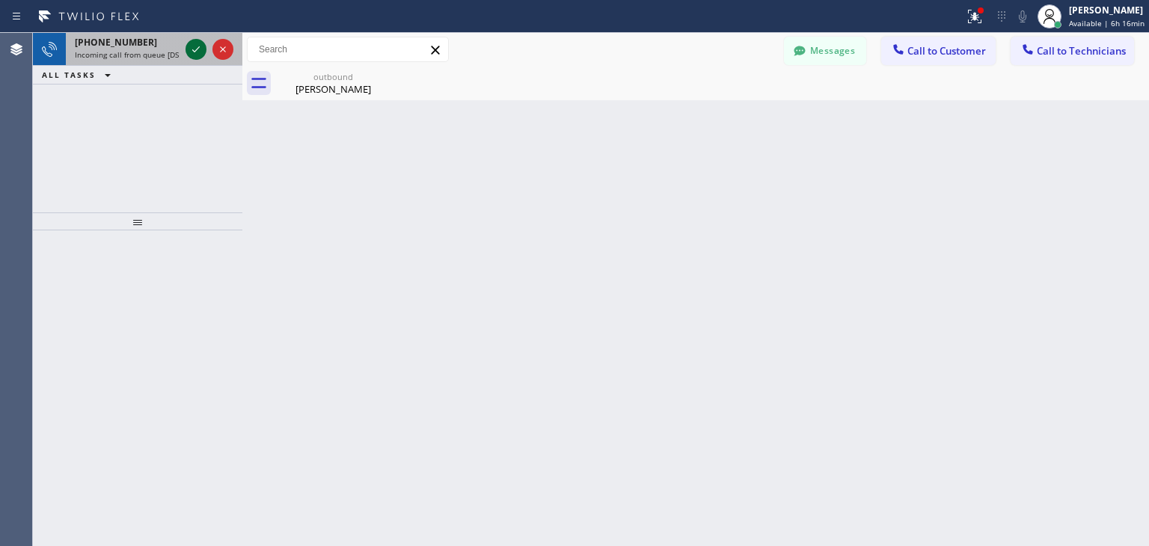
click at [200, 49] on icon at bounding box center [196, 49] width 18 height 18
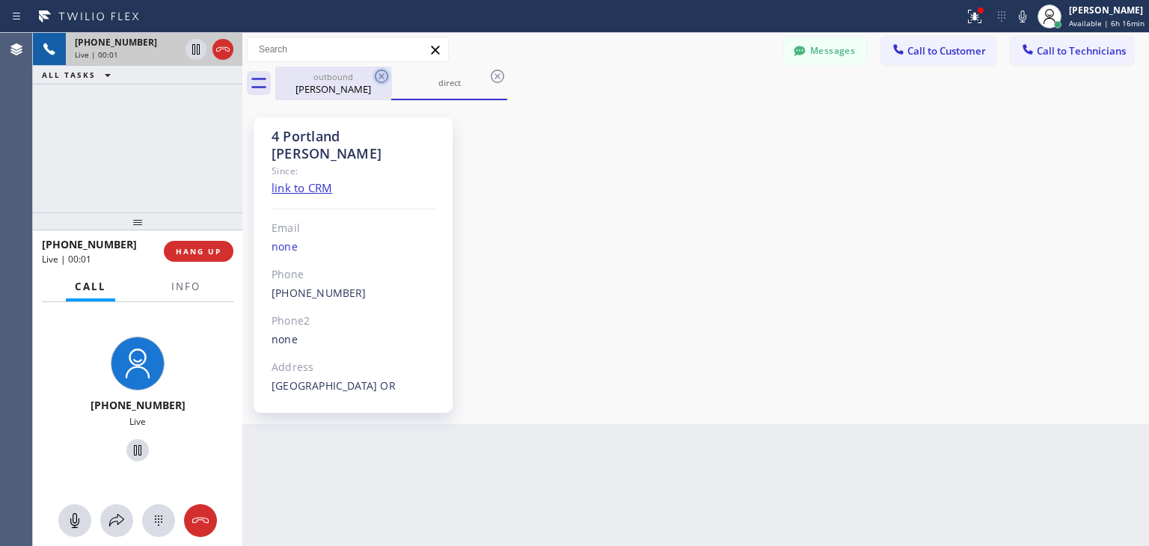
click at [373, 70] on icon at bounding box center [382, 76] width 18 height 18
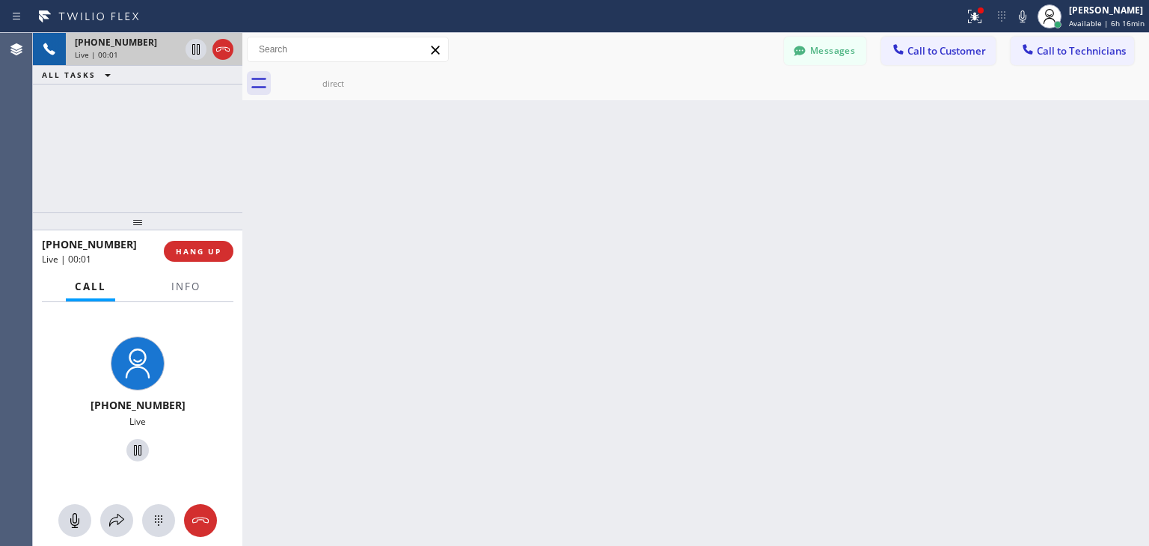
click at [0, 0] on icon at bounding box center [0, 0] width 0 height 0
click at [207, 242] on button "HANG UP" at bounding box center [199, 251] width 70 height 21
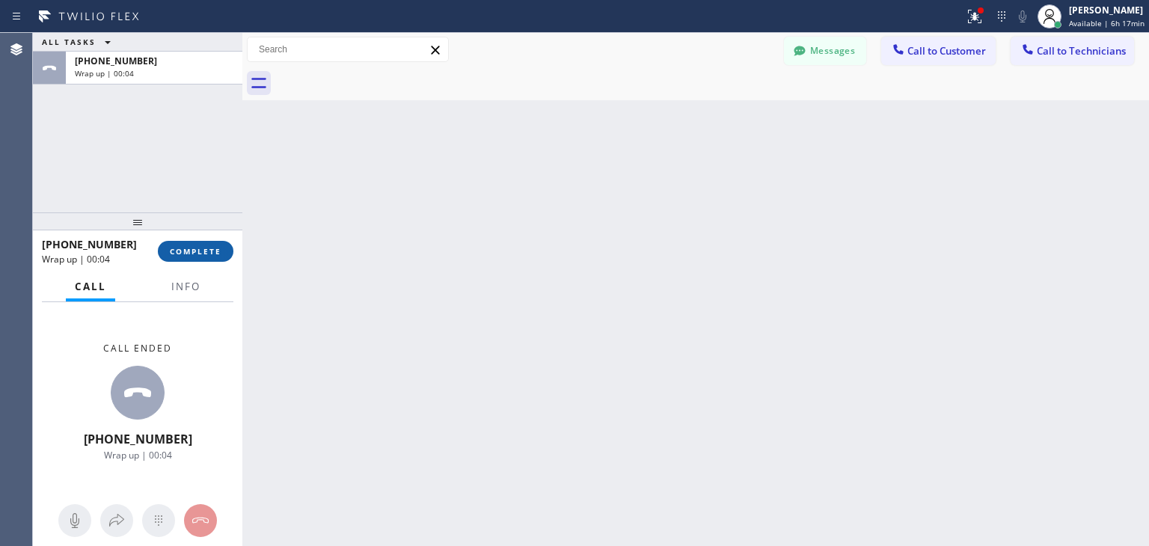
click at [178, 254] on span "COMPLETE" at bounding box center [196, 251] width 52 height 10
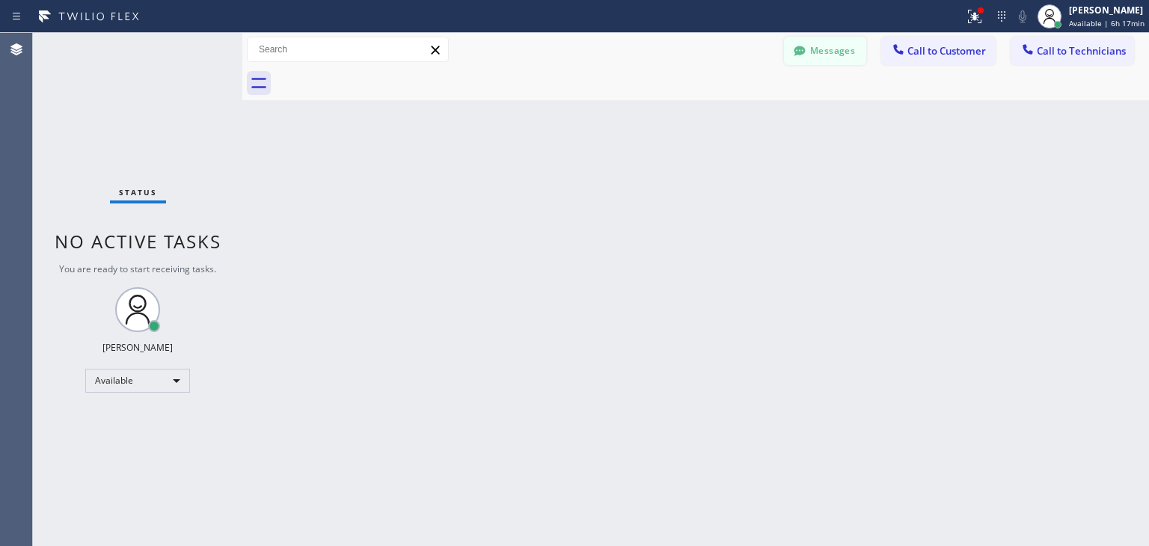
click at [835, 48] on button "Messages" at bounding box center [825, 51] width 82 height 28
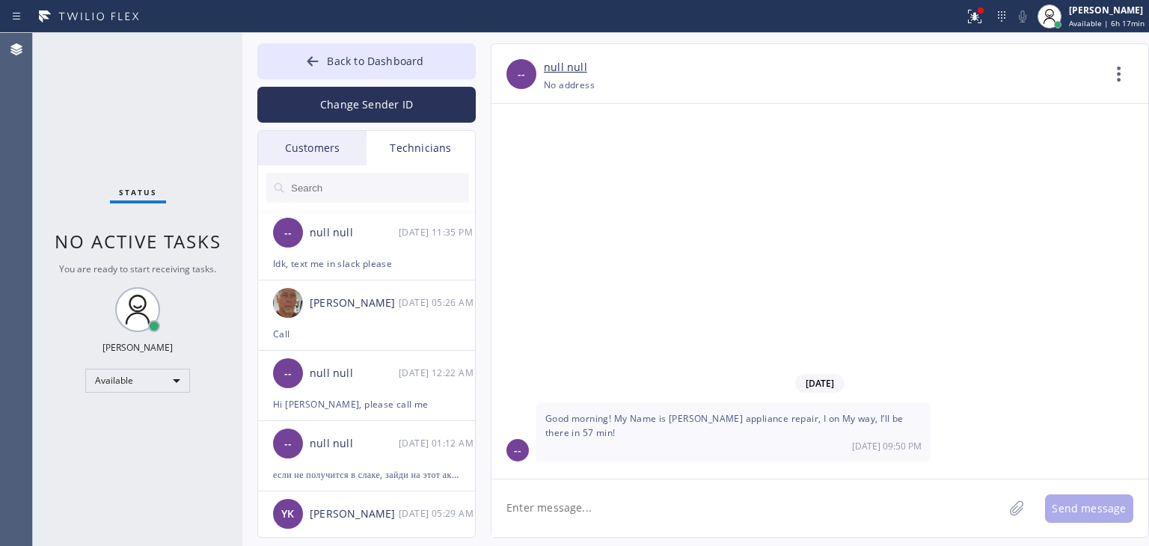
click at [348, 144] on div "Customers" at bounding box center [312, 148] width 108 height 34
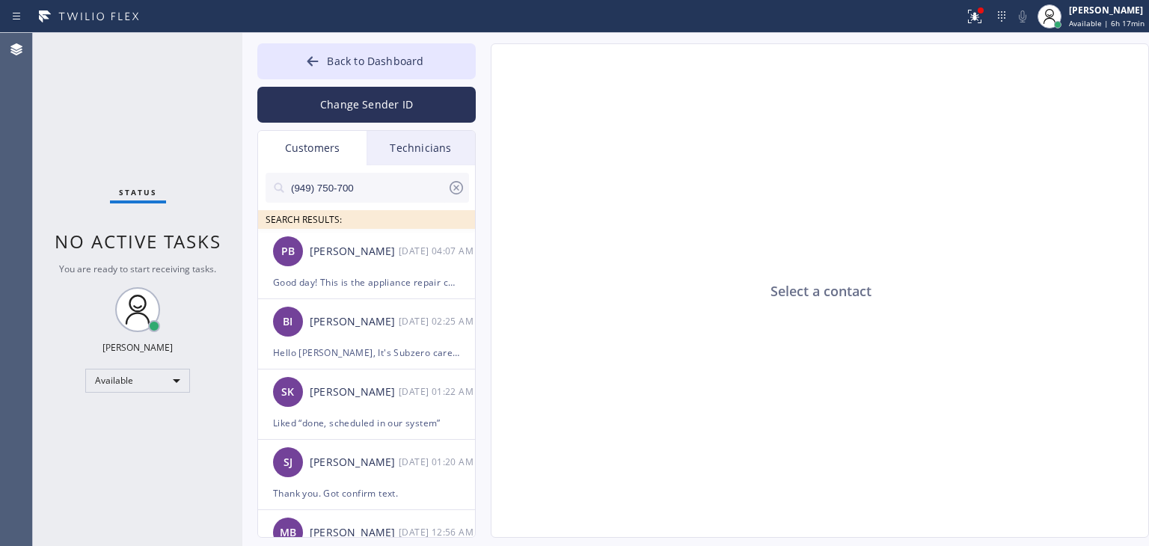
click at [371, 173] on input "(949) 750-700" at bounding box center [369, 188] width 158 height 30
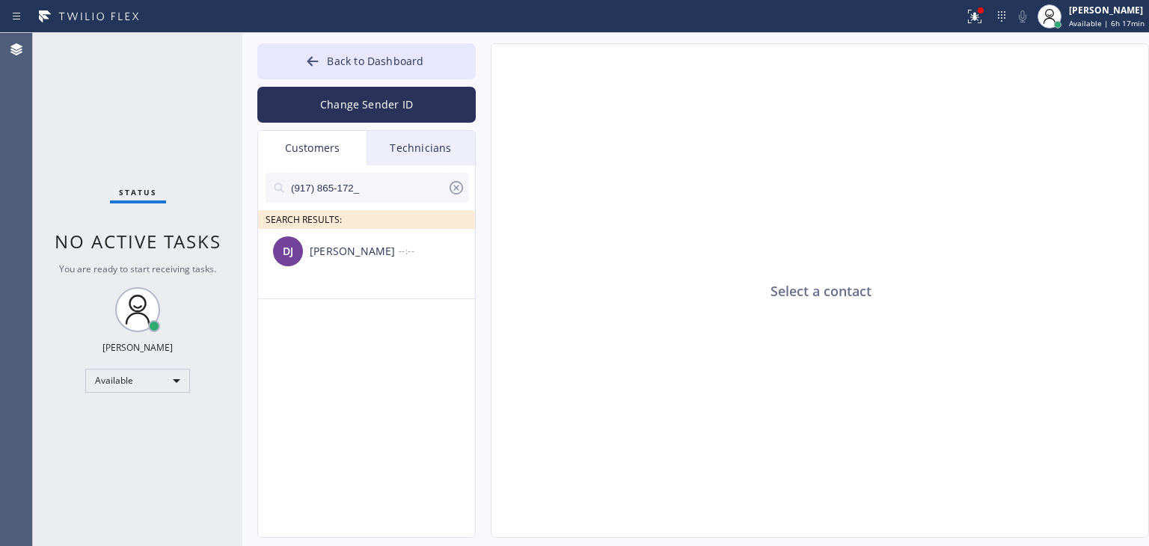
click at [418, 275] on li "DJ [PERSON_NAME] --:--" at bounding box center [367, 264] width 218 height 70
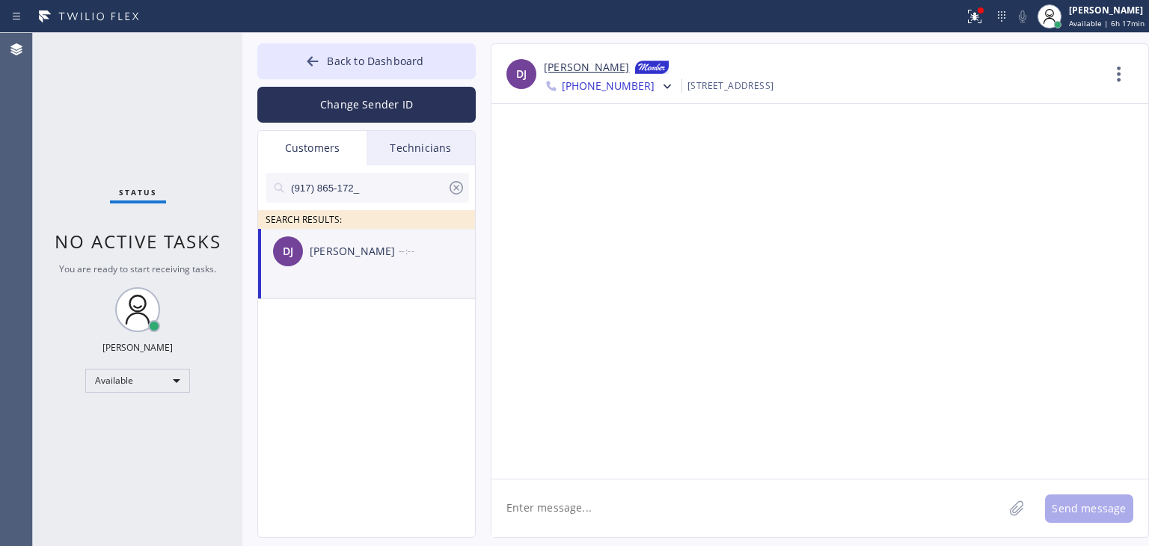
drag, startPoint x: 629, startPoint y: 545, endPoint x: 654, endPoint y: 512, distance: 41.2
click at [654, 512] on div "Back to Dashboard Change Sender ID Customers Technicians (917) 865-172_ SEARCH …" at bounding box center [695, 289] width 907 height 513
click at [654, 512] on textarea at bounding box center [748, 509] width 512 height 58
paste textarea "Sub Zero Refrigerator Repair"
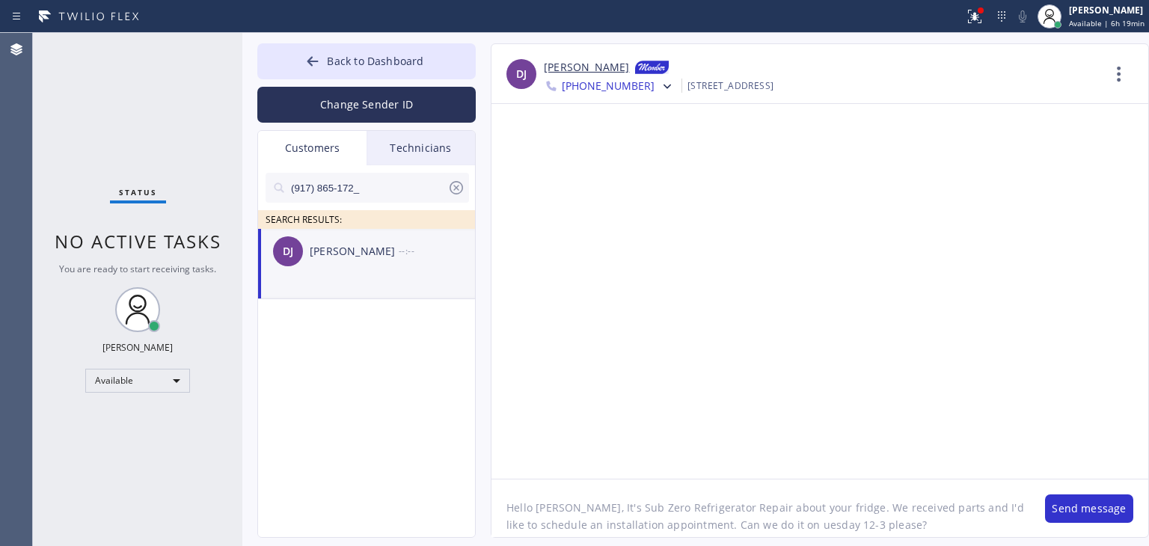
type textarea "Hello [PERSON_NAME], It's Sub Zero Refrigerator Repair about your fridge. We re…"
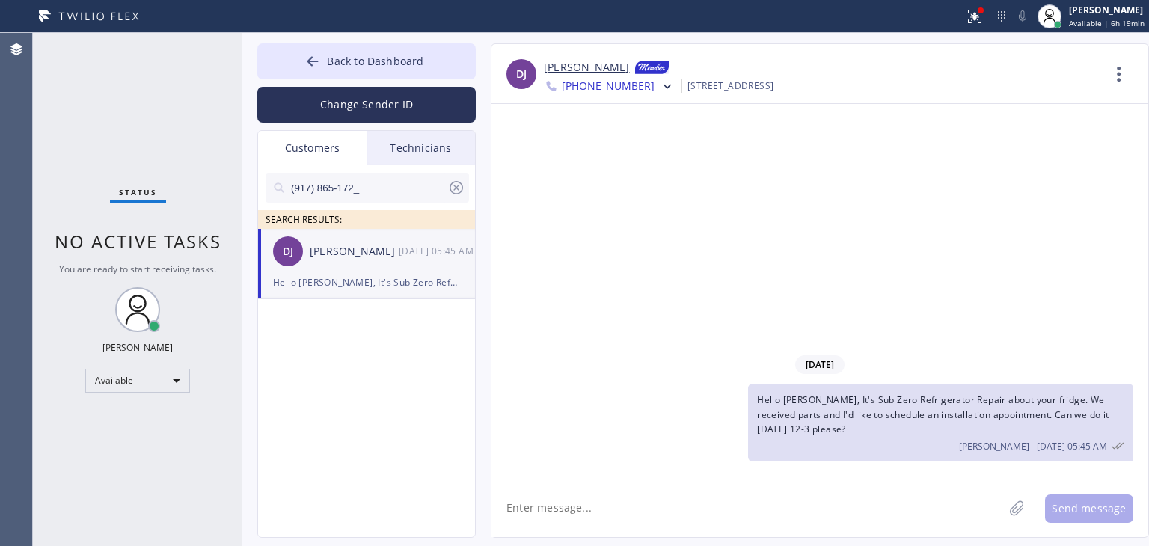
click at [934, 412] on span "Hello [PERSON_NAME], It's Sub Zero Refrigerator Repair about your fridge. We re…" at bounding box center [933, 414] width 352 height 41
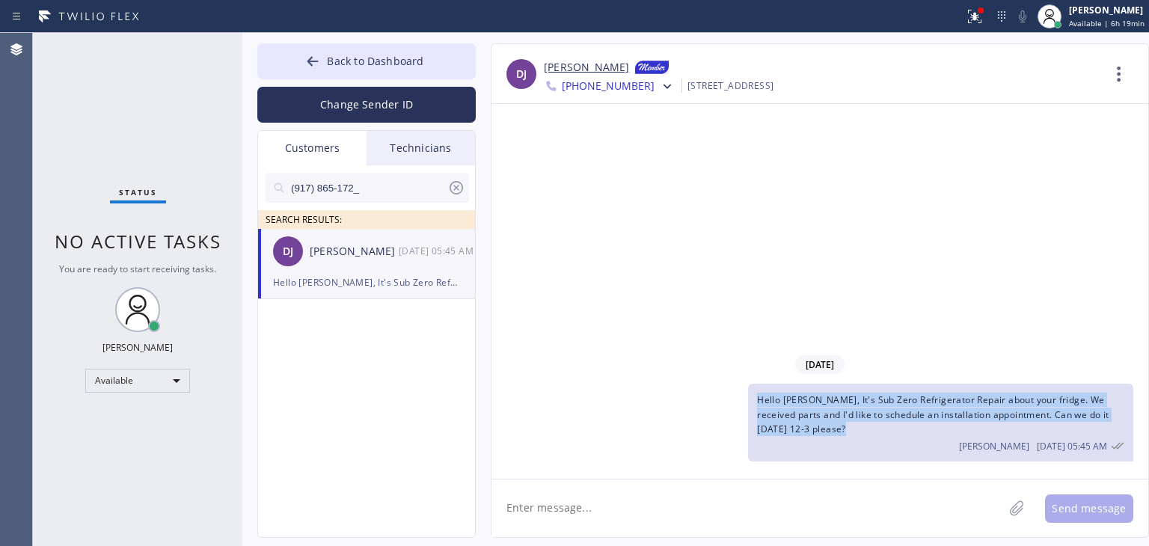
click at [934, 412] on span "Hello [PERSON_NAME], It's Sub Zero Refrigerator Repair about your fridge. We re…" at bounding box center [933, 414] width 352 height 41
copy span "Hello [PERSON_NAME], It's Sub Zero Refrigerator Repair about your fridge. We re…"
click at [658, 94] on div at bounding box center [667, 86] width 18 height 18
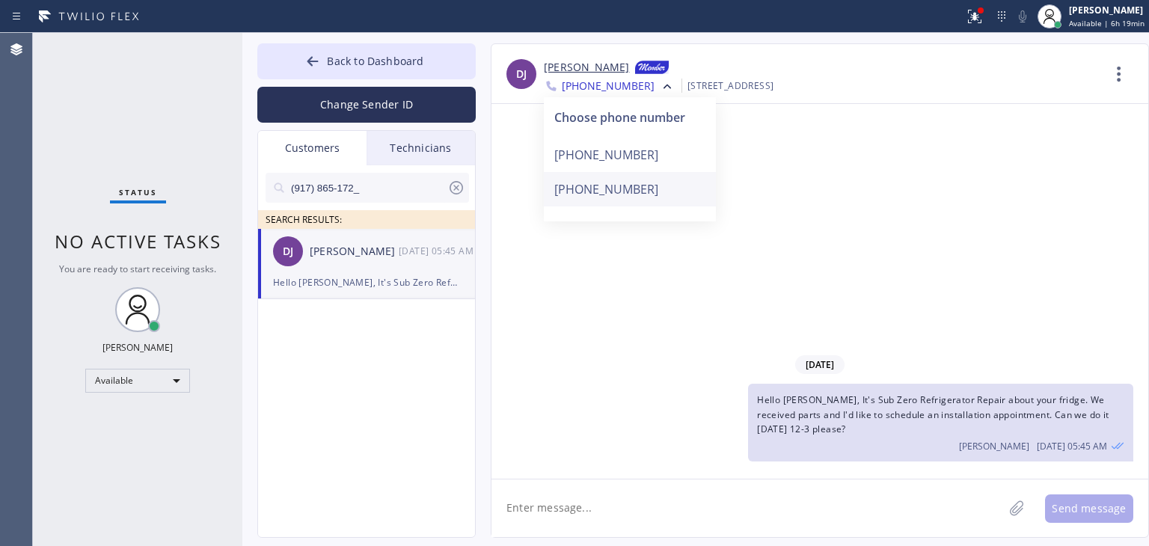
click at [631, 176] on div "[PHONE_NUMBER]" at bounding box center [630, 189] width 172 height 34
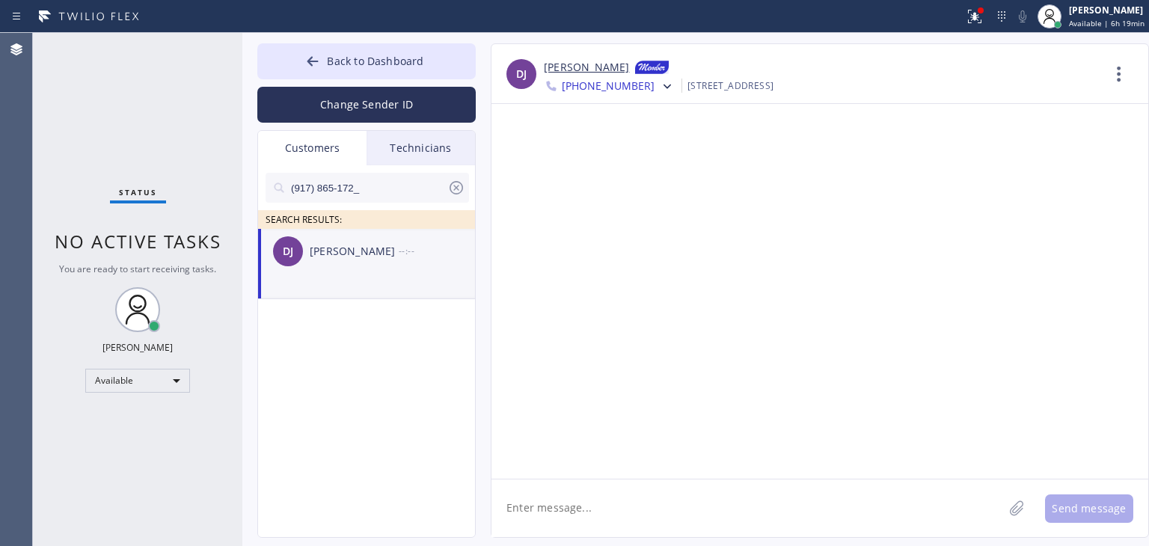
click at [664, 512] on textarea at bounding box center [748, 509] width 512 height 58
paste textarea "Hello [PERSON_NAME], It's Sub Zero Refrigerator Repair about your fridge. We re…"
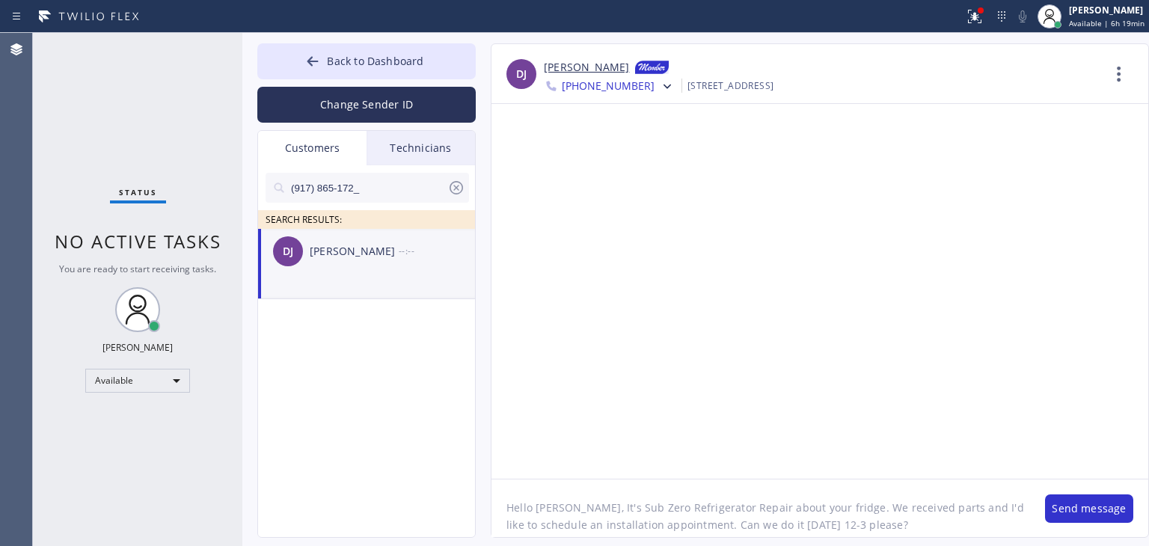
scroll to position [12, 0]
click at [548, 498] on textarea "Hello [PERSON_NAME], It's Sub Zero Refrigerator Repair about your fridge. We re…" at bounding box center [761, 509] width 539 height 58
type textarea "Hello [PERSON_NAME], It's Sub Zero Refrigerator Repair about your fridge. We re…"
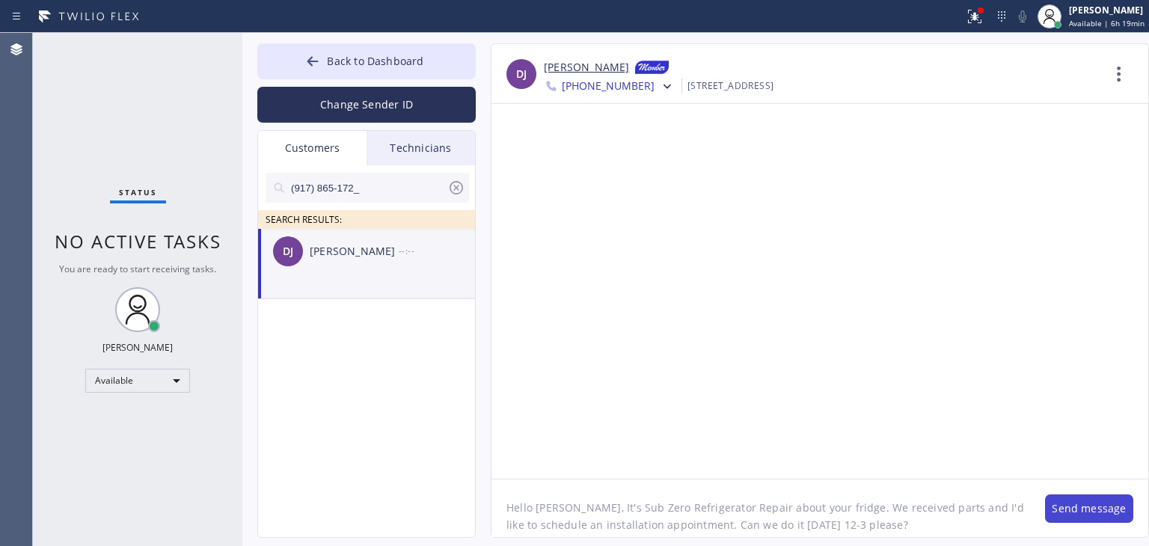
click at [1101, 513] on button "Send message" at bounding box center [1089, 509] width 88 height 28
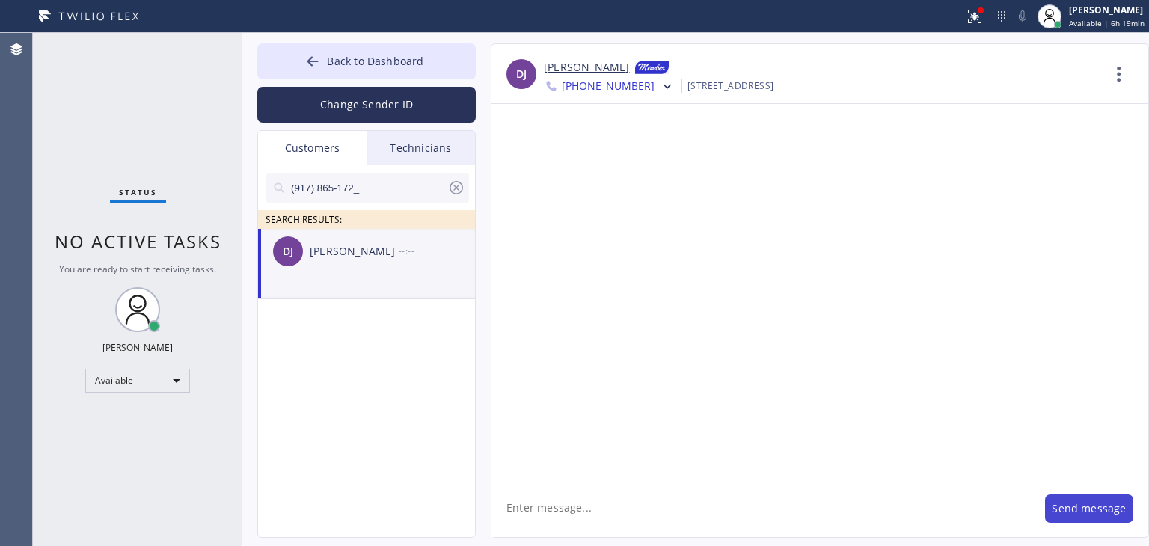
scroll to position [0, 0]
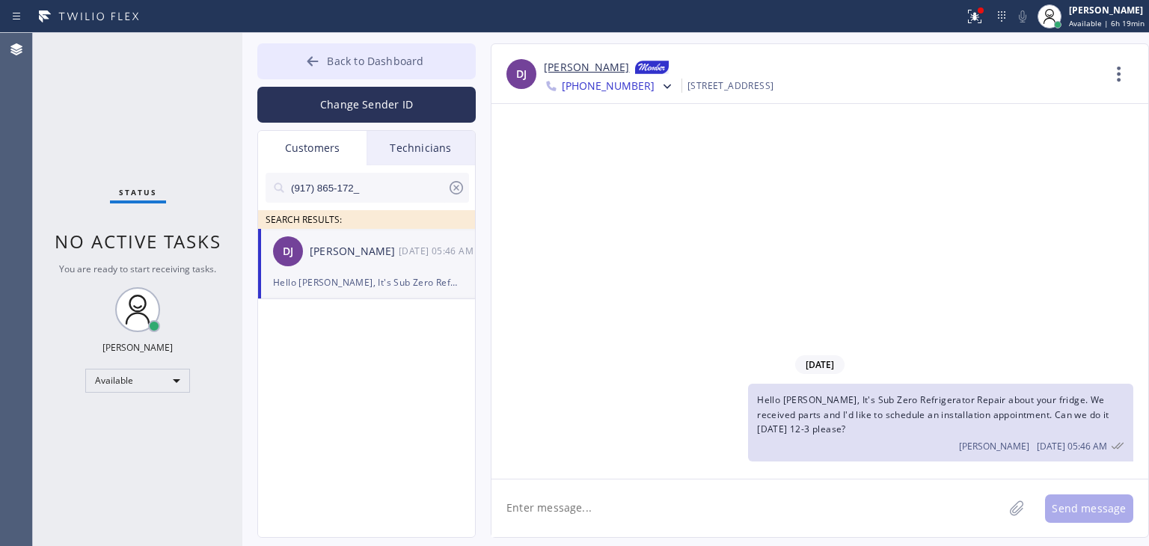
click at [399, 76] on button "Back to Dashboard" at bounding box center [366, 61] width 218 height 36
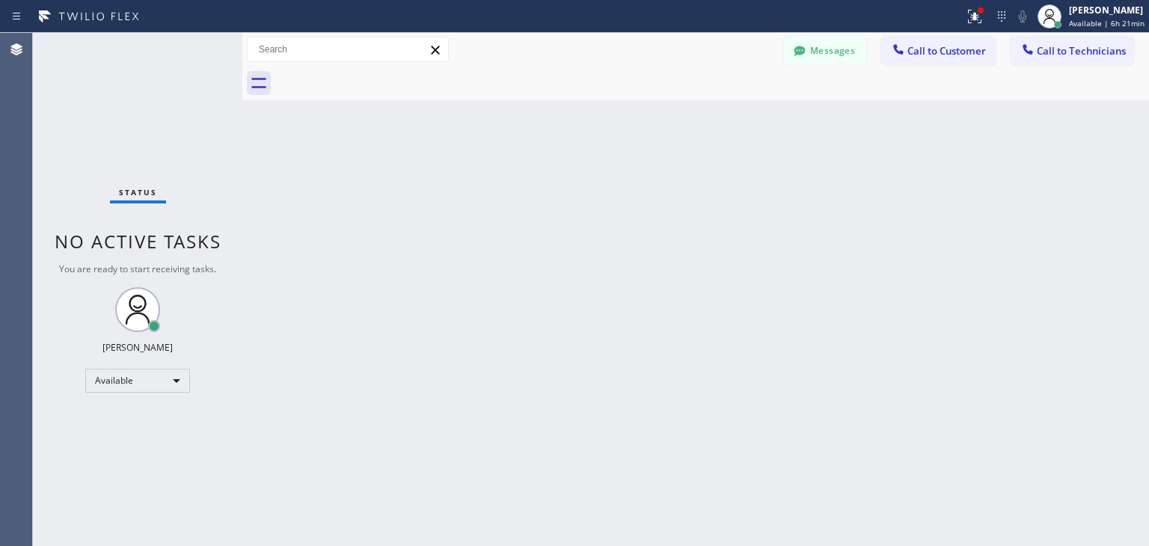
drag, startPoint x: 814, startPoint y: 58, endPoint x: 348, endPoint y: 117, distance: 469.9
click at [348, 117] on div "Back to Dashboard Change Sender ID Customers Technicians (917) 865-172_ SEARCH …" at bounding box center [695, 289] width 907 height 513
click at [833, 63] on button "Messages" at bounding box center [825, 51] width 82 height 28
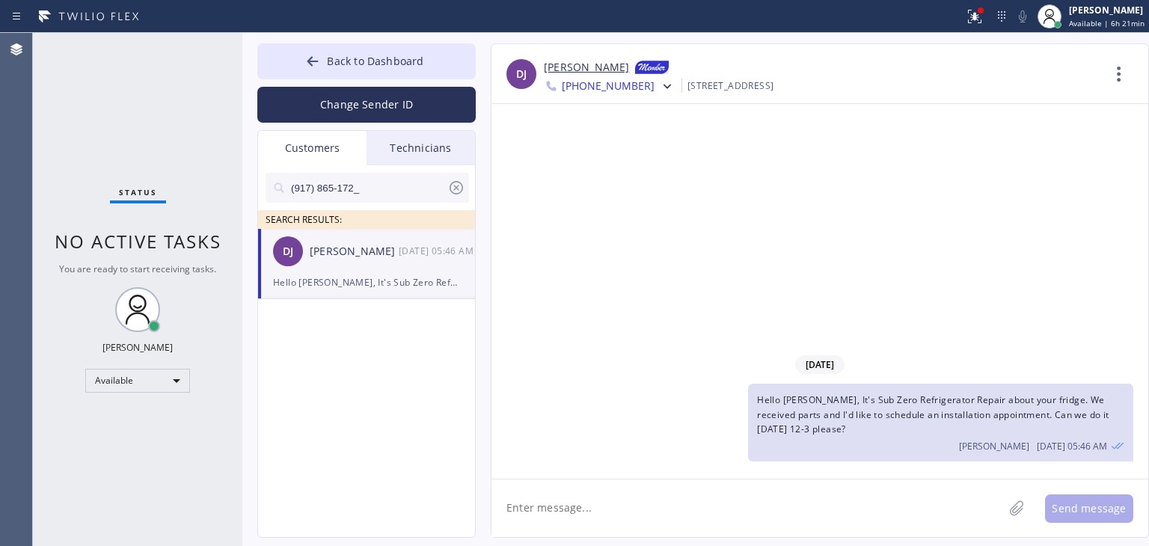
drag, startPoint x: 465, startPoint y: 188, endPoint x: 455, endPoint y: 189, distance: 10.6
click at [455, 189] on div "(917) 865-172_" at bounding box center [368, 188] width 204 height 30
click at [455, 189] on icon at bounding box center [456, 188] width 18 height 18
click at [406, 183] on input "text" at bounding box center [380, 188] width 180 height 30
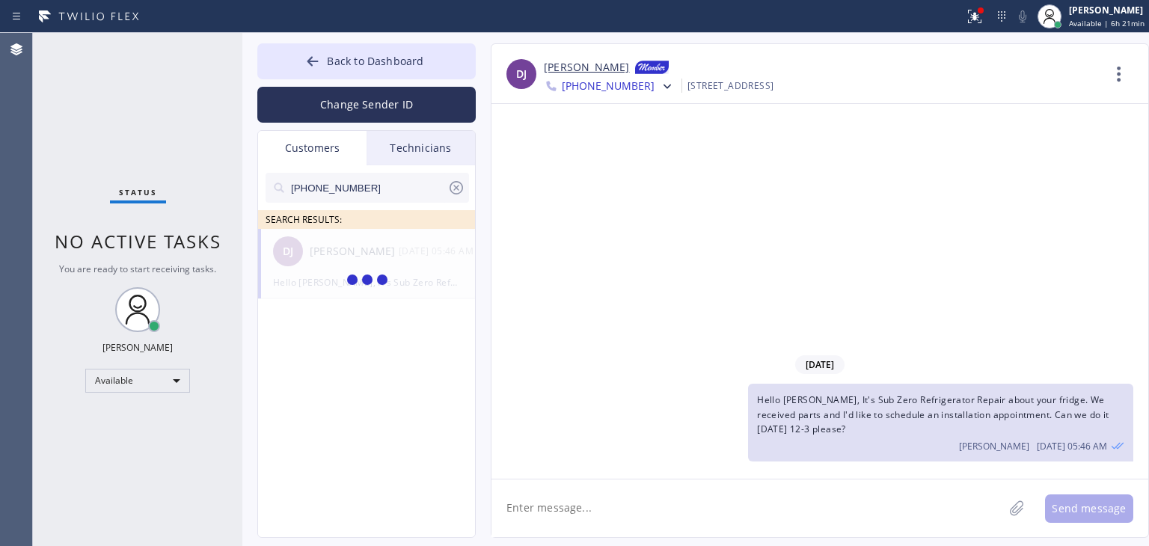
click at [406, 183] on input "[PHONE_NUMBER]" at bounding box center [369, 188] width 158 height 30
click at [406, 183] on input "(773) 573-782" at bounding box center [369, 188] width 158 height 30
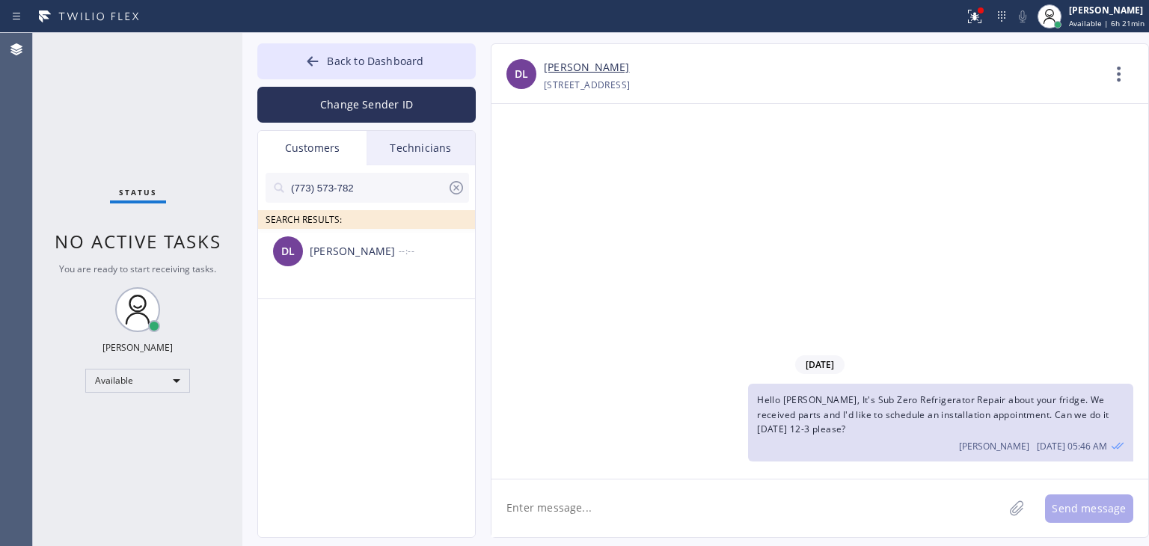
type input "(773) 573-782"
click at [357, 264] on div "DL [PERSON_NAME] --:--" at bounding box center [367, 251] width 218 height 45
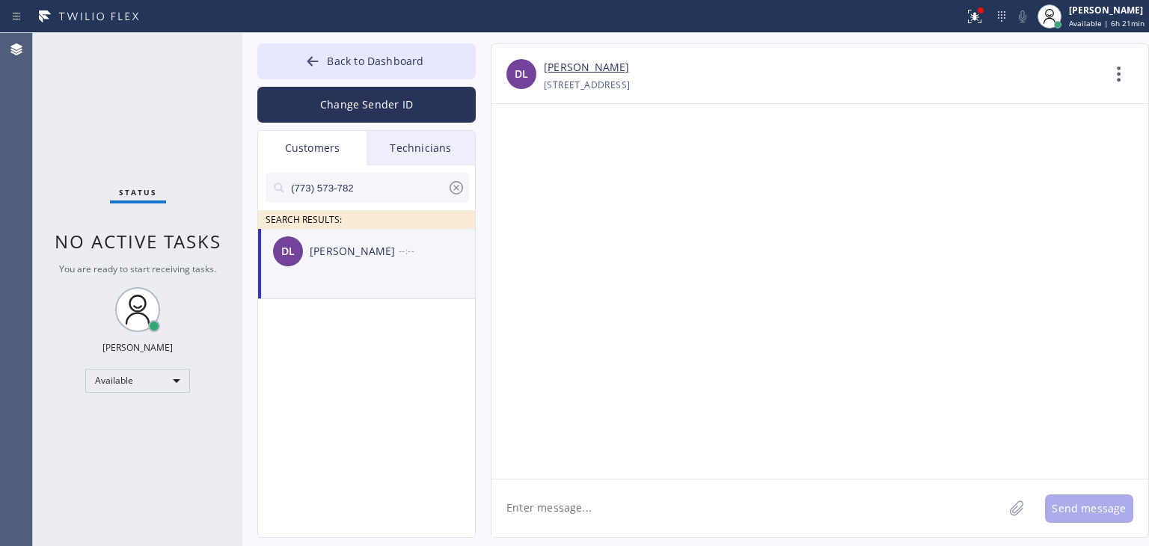
click at [637, 519] on textarea at bounding box center [748, 509] width 512 height 58
paste textarea "Sub Zero Refrigerator Repair"
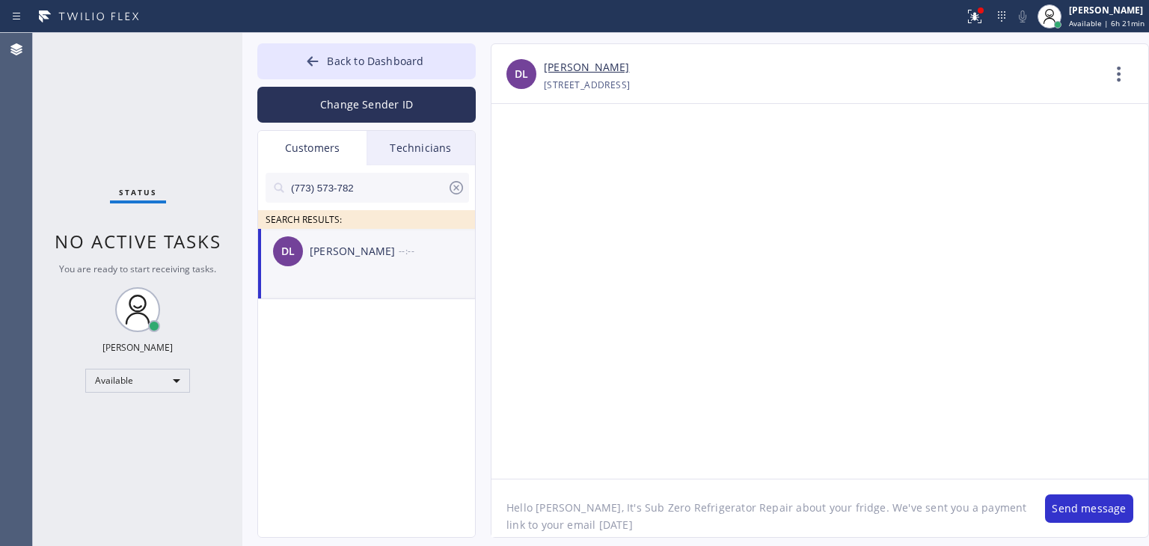
click at [985, 507] on textarea "Hello [PERSON_NAME], It's Sub Zero Refrigerator Repair about your fridge. We've…" at bounding box center [761, 509] width 539 height 58
click at [823, 531] on textarea "Hello [PERSON_NAME], It's Sub Zero Refrigerator Repair about your fridge. We've…" at bounding box center [761, 509] width 539 height 58
paste textarea "[URL][DOMAIN_NAME]"
click at [544, 499] on textarea "Hello [PERSON_NAME], It's Sub Zero Refrigerator Repair about your fridge. We've…" at bounding box center [761, 509] width 539 height 58
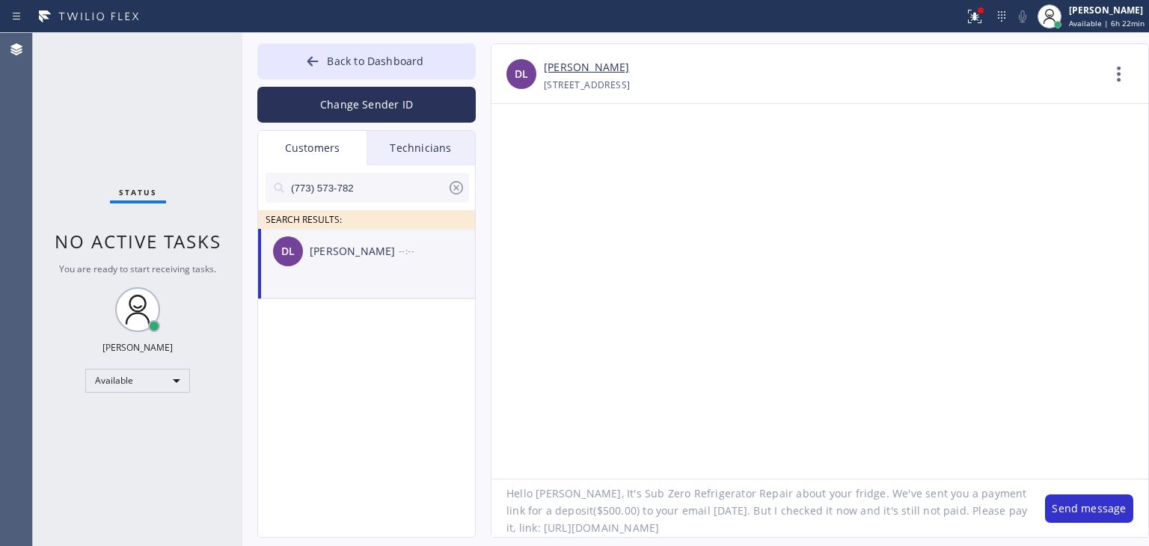
click at [889, 520] on textarea "Hello [PERSON_NAME], It's Sub Zero Refrigerator Repair about your fridge. We've…" at bounding box center [761, 509] width 539 height 58
click at [973, 528] on textarea "Hello [PERSON_NAME], It's Sub Zero Refrigerator Repair about your fridge. We've…" at bounding box center [761, 509] width 539 height 58
type textarea "Hello [PERSON_NAME], It's Sub Zero Refrigerator Repair about your fridge. We've…"
click at [1085, 495] on button "Send message" at bounding box center [1089, 509] width 88 height 28
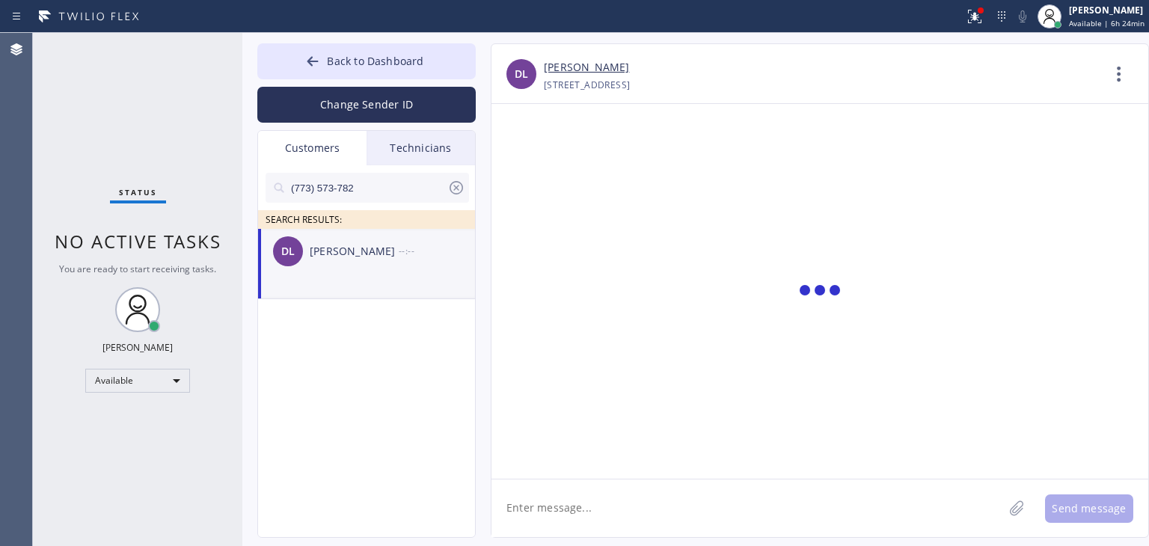
scroll to position [0, 0]
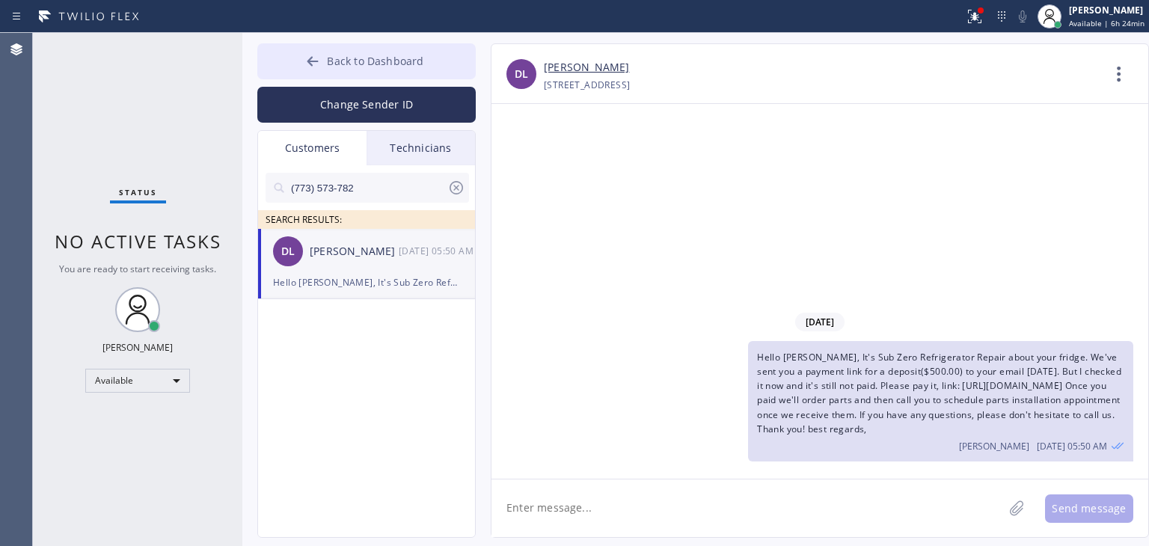
click at [410, 62] on span "Back to Dashboard" at bounding box center [375, 61] width 97 height 14
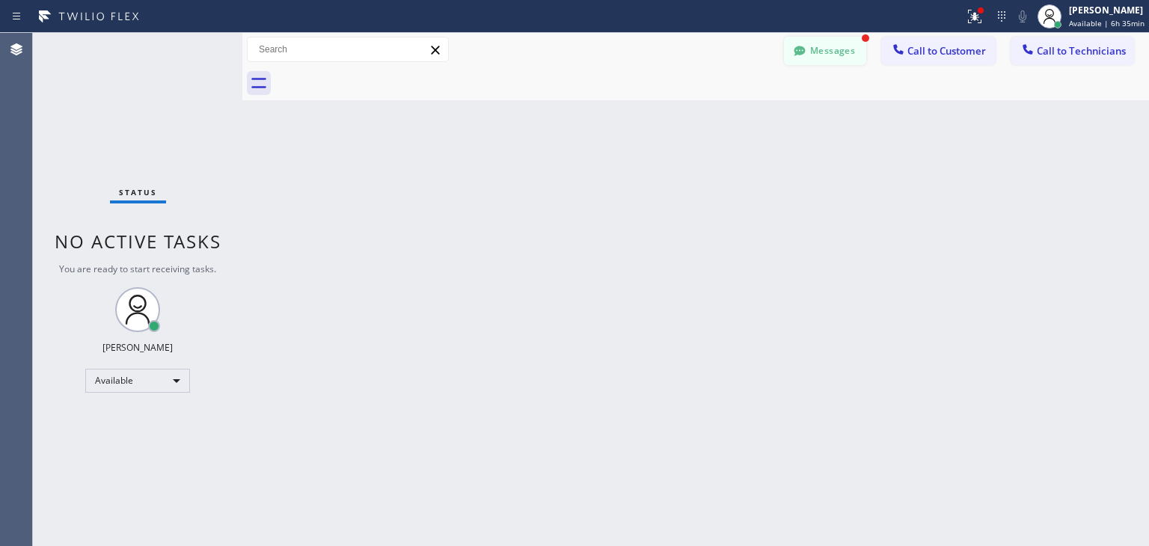
click at [842, 51] on button "Messages" at bounding box center [825, 51] width 82 height 28
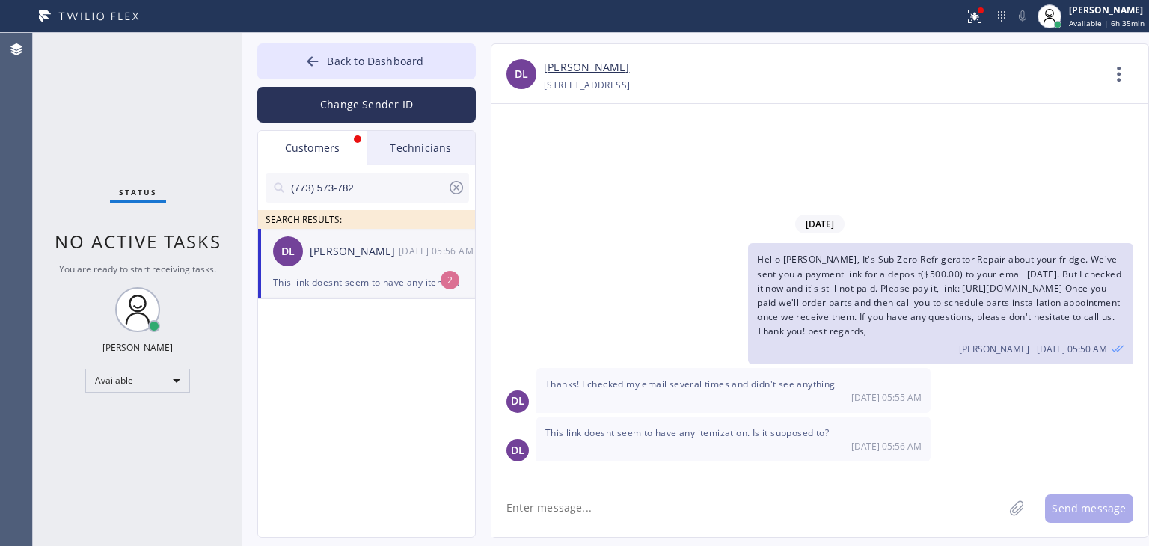
click at [360, 275] on div "This link doesnt seem to have any itemization. Is it supposed to?" at bounding box center [366, 282] width 187 height 17
click at [807, 396] on div "[DATE] 05:55 AM" at bounding box center [733, 397] width 376 height 13
click at [802, 394] on div "[DATE] 05:55 AM" at bounding box center [733, 397] width 376 height 13
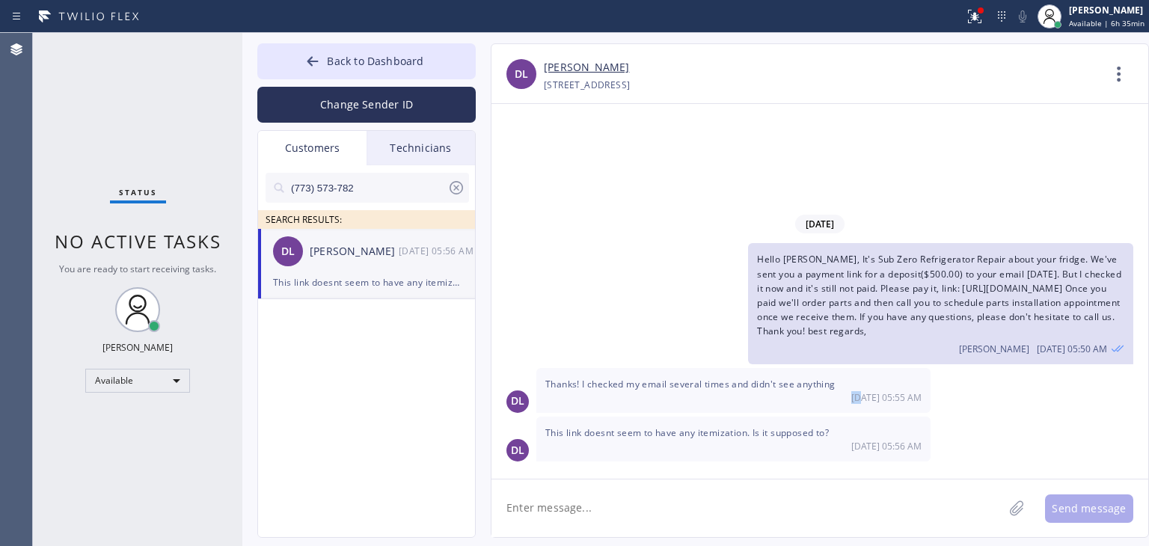
click at [802, 394] on div "[DATE] 05:55 AM" at bounding box center [733, 397] width 376 height 13
click at [787, 387] on span "Thanks! I checked my email several times and didn't see anything" at bounding box center [690, 384] width 290 height 13
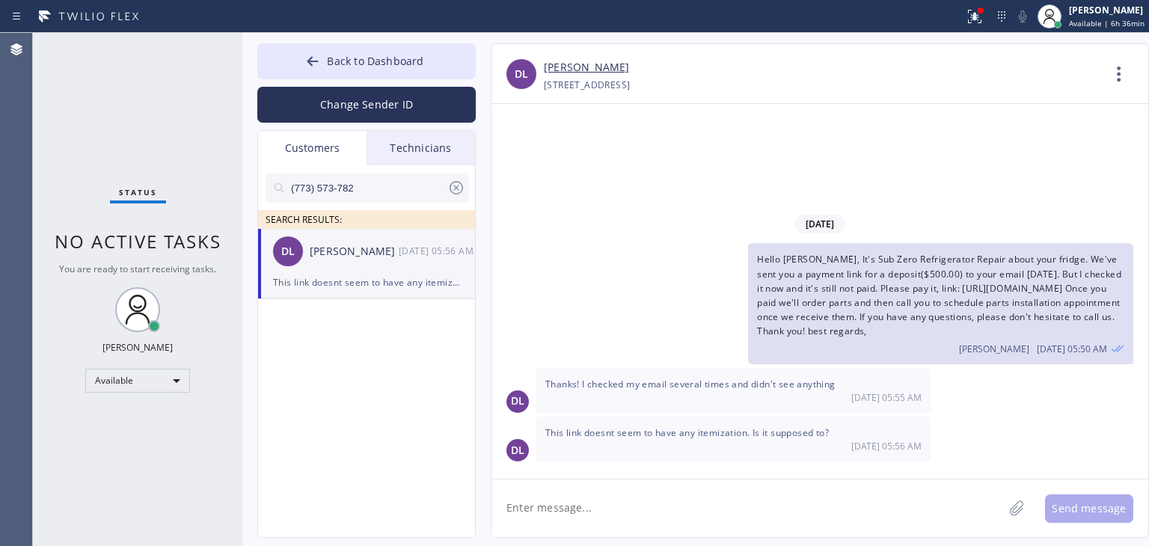
click at [637, 519] on textarea at bounding box center [748, 509] width 512 height 58
type textarea "Yes, it just shows $500.00"
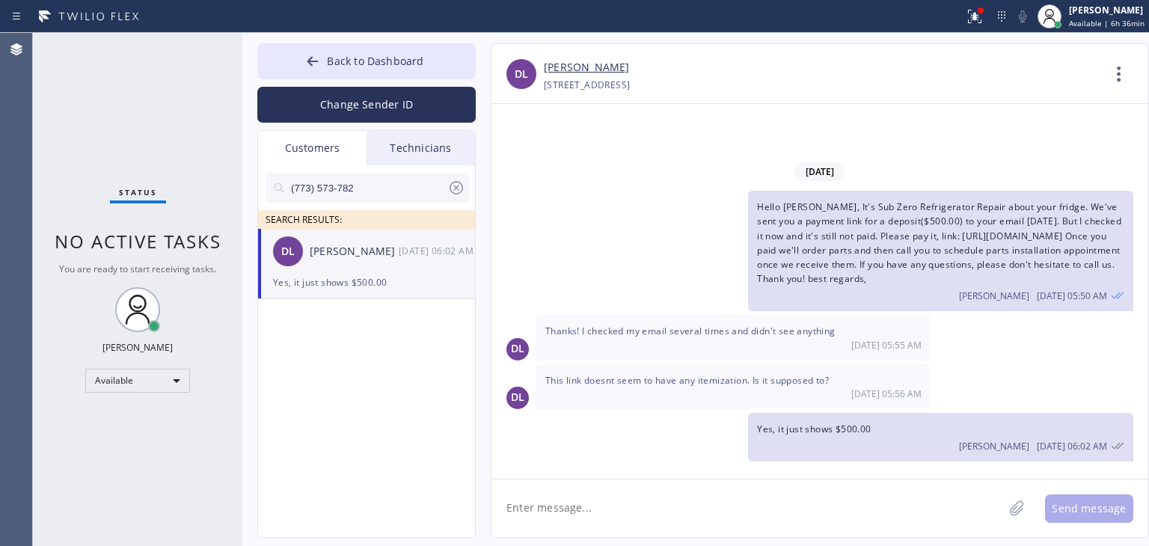
click at [637, 519] on textarea at bounding box center [748, 509] width 512 height 58
type textarea "P"
click at [823, 483] on textarea at bounding box center [748, 509] width 512 height 58
type textarea "I"
click at [824, 473] on div "[DATE] Hello [PERSON_NAME], It's Sub Zero Refrigerator Repair about your fridge…" at bounding box center [820, 291] width 657 height 375
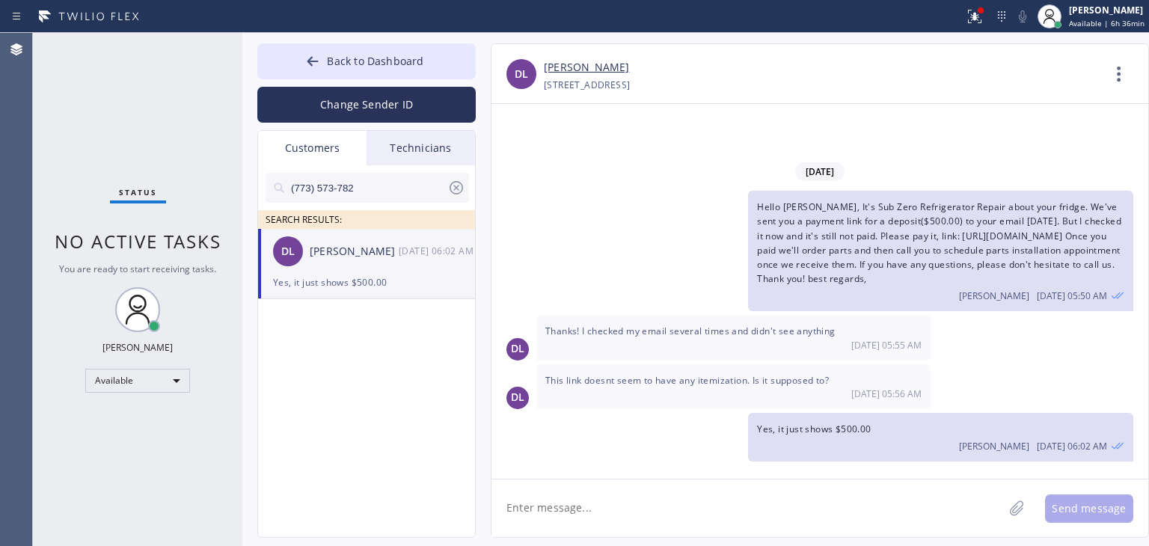
click at [794, 519] on textarea at bounding box center [748, 509] width 512 height 58
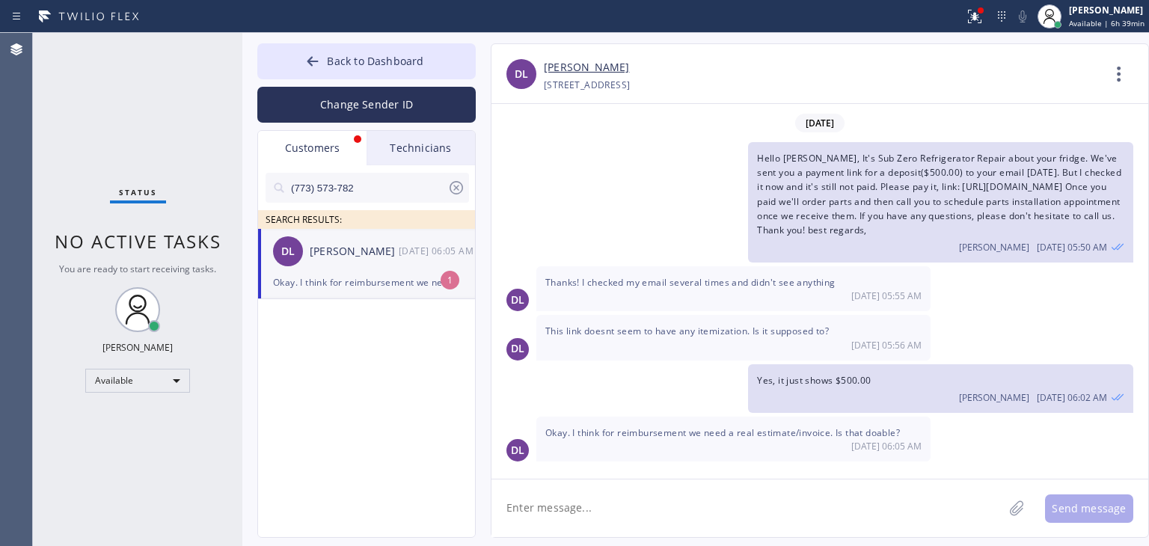
scroll to position [6, 0]
click at [678, 492] on textarea at bounding box center [748, 509] width 512 height 58
click at [377, 254] on div "[PERSON_NAME]" at bounding box center [354, 251] width 89 height 17
click at [622, 483] on textarea at bounding box center [748, 509] width 512 height 58
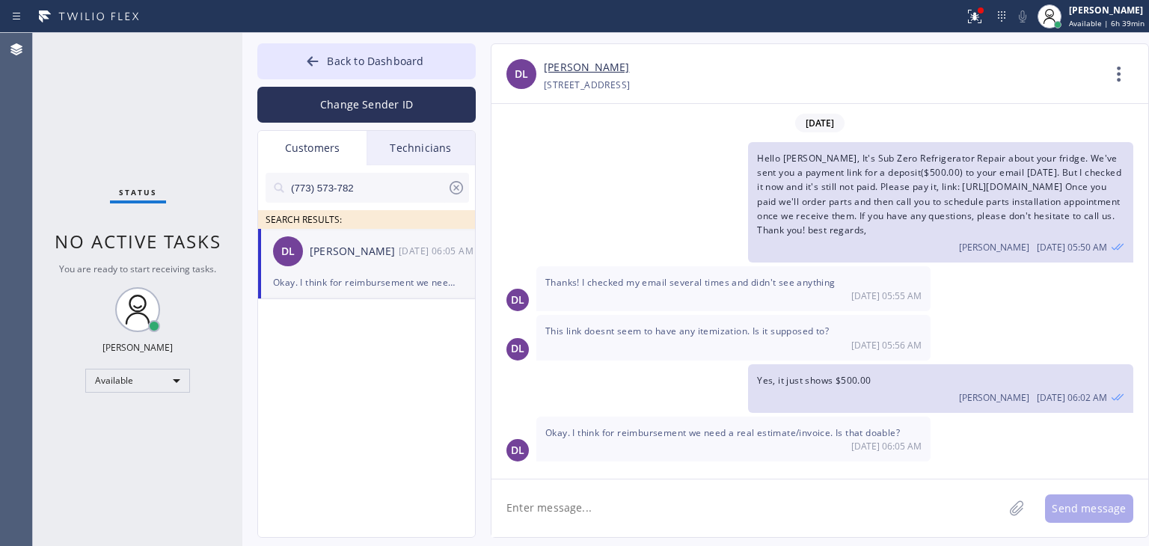
click at [622, 483] on textarea at bounding box center [748, 509] width 512 height 58
type textarea "yes, sure, you mean itemized one, right?"
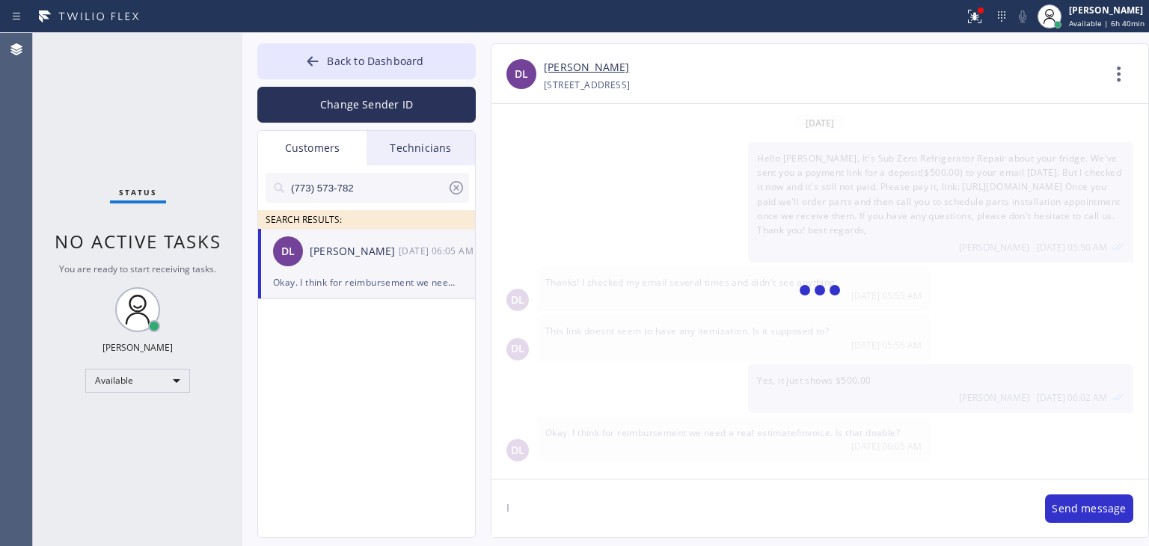
scroll to position [58, 0]
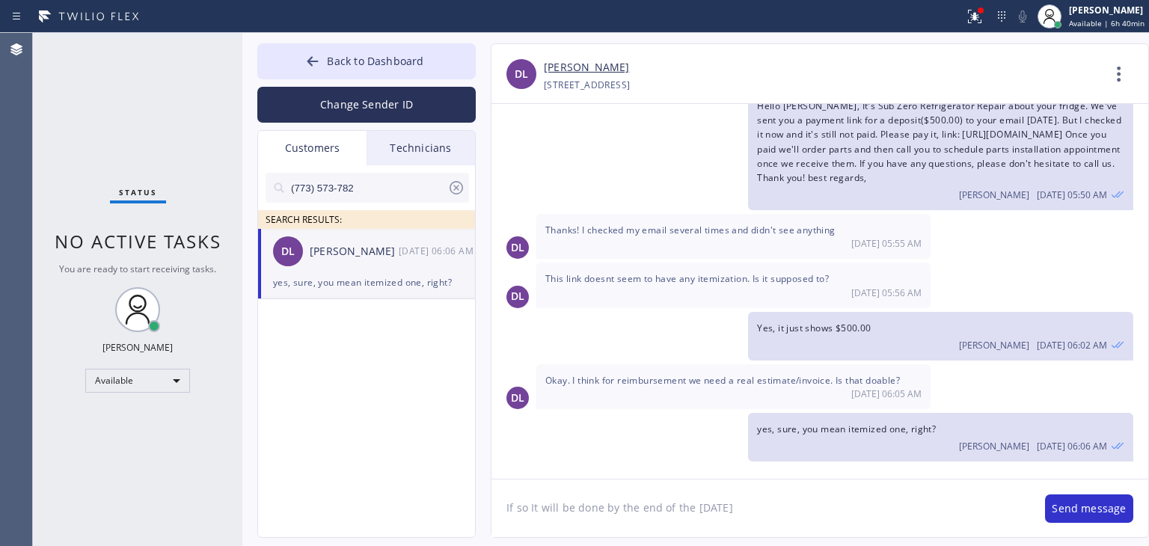
click at [844, 524] on textarea "If so It will be done by the end of the [DATE]" at bounding box center [761, 509] width 539 height 58
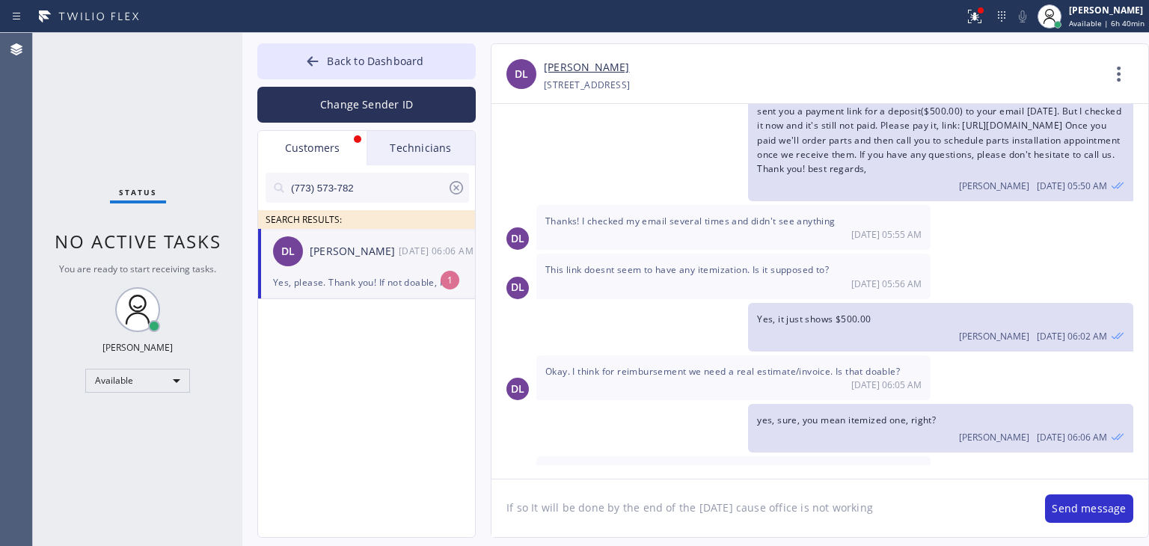
scroll to position [106, 0]
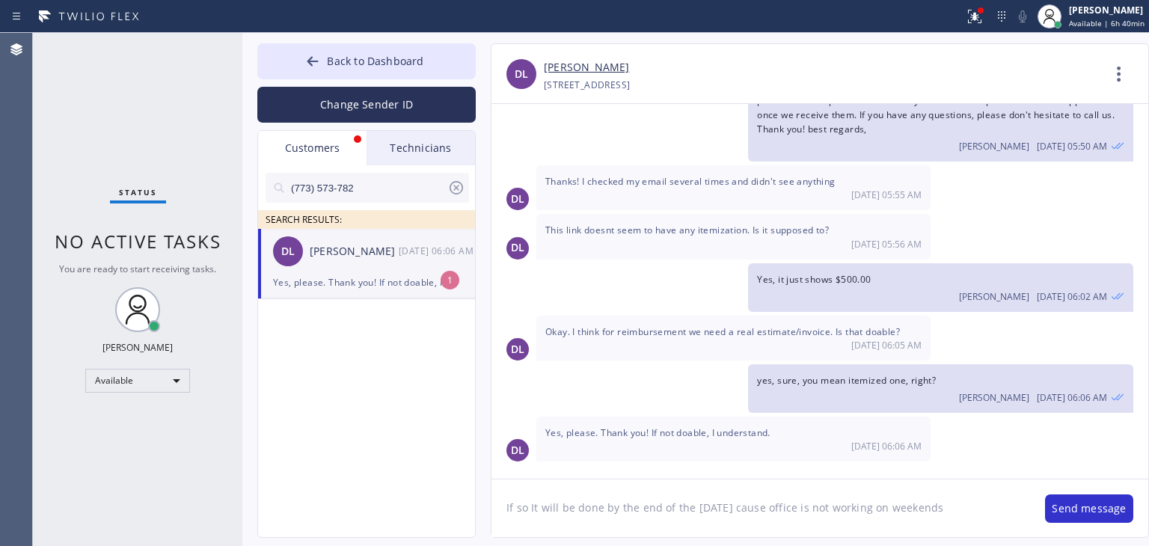
type textarea "If so It will be done by the end of the [DATE] cause office is not working on w…"
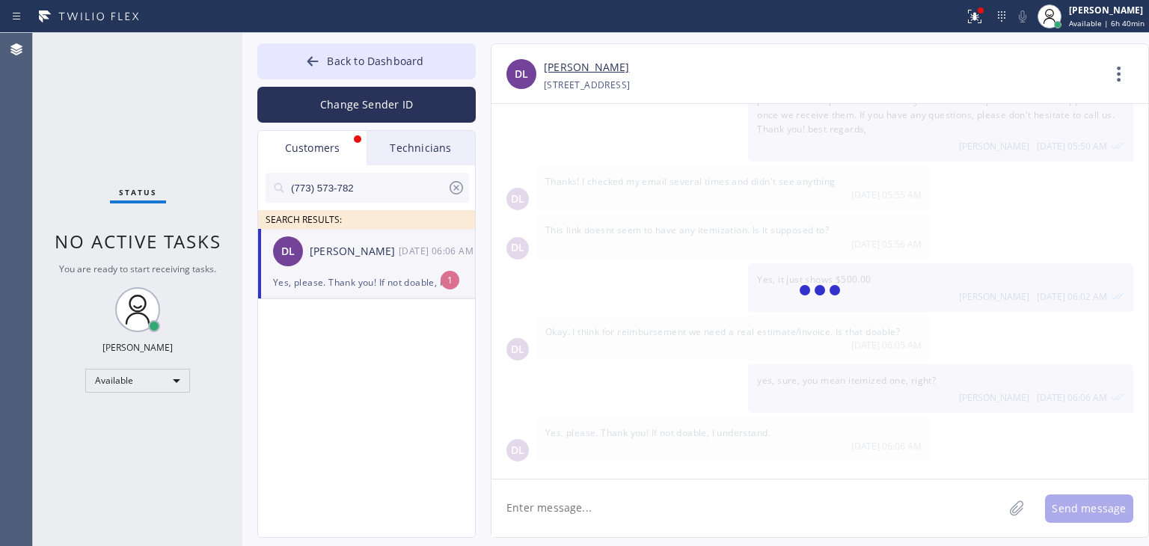
scroll to position [172, 0]
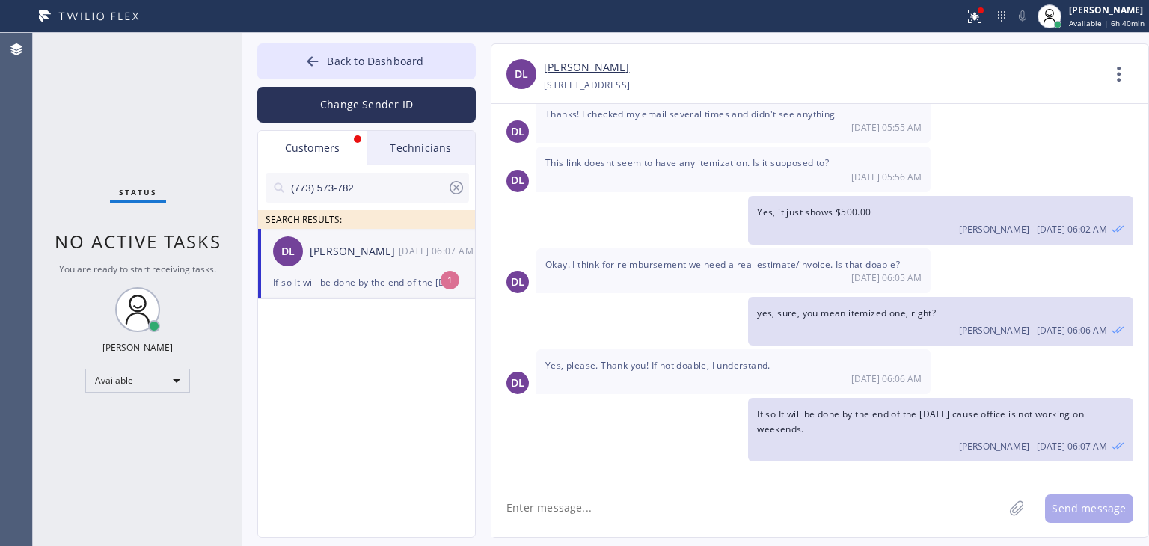
click at [908, 415] on span "If so It will be done by the end of the [DATE] cause office is not working on w…" at bounding box center [920, 421] width 327 height 27
click at [926, 416] on span "If so It will be done by the end of the [DATE] cause office is not working on w…" at bounding box center [920, 421] width 327 height 27
click at [883, 437] on div "[PERSON_NAME] [DATE] 06:07 AM" at bounding box center [940, 444] width 367 height 16
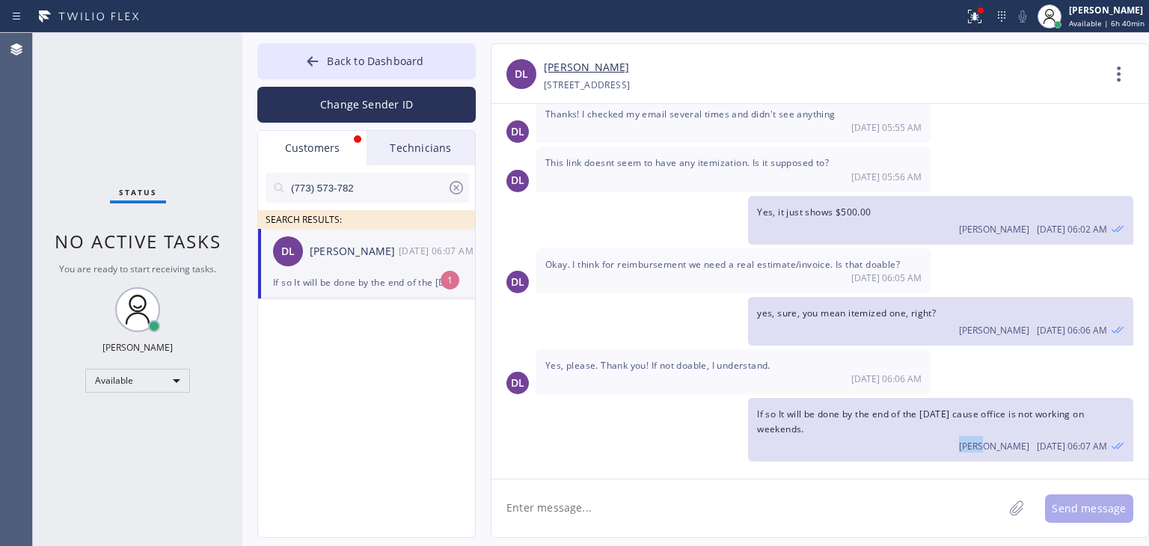
click at [883, 437] on div "[PERSON_NAME] [DATE] 06:07 AM" at bounding box center [940, 444] width 367 height 16
click at [843, 489] on textarea at bounding box center [748, 509] width 512 height 58
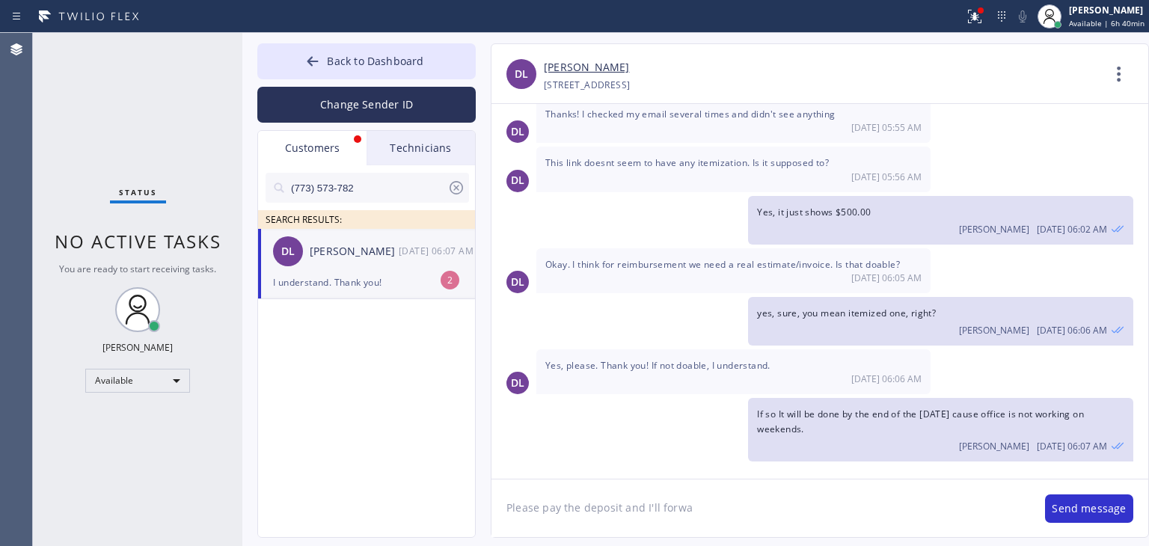
scroll to position [221, 0]
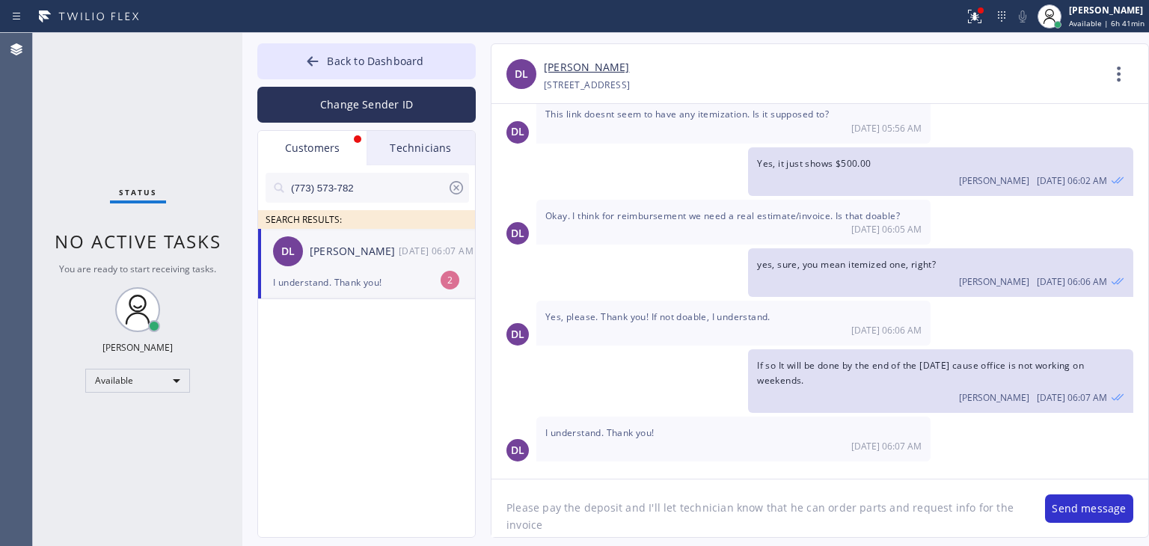
type textarea "Please pay the deposit and I'll let technician know that he can order parts and…"
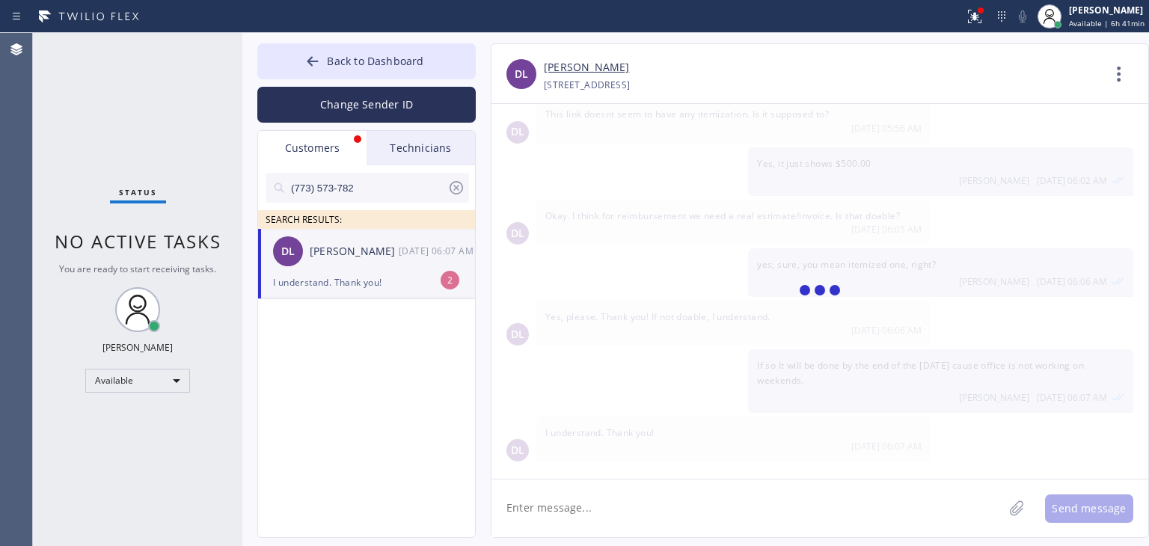
scroll to position [287, 0]
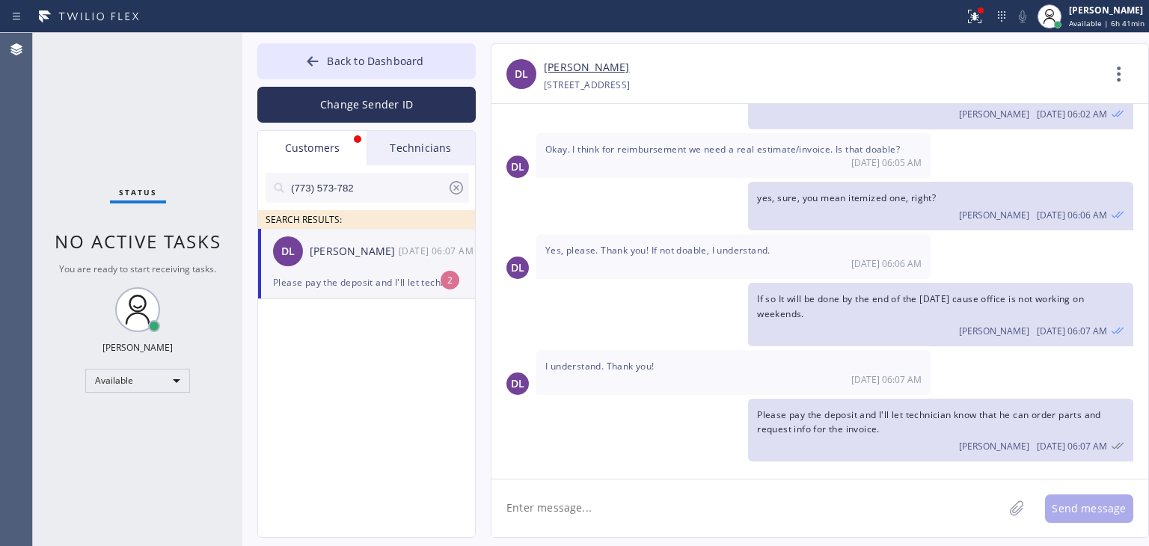
click at [385, 267] on div "DL [PERSON_NAME] [DATE] 06:07 AM" at bounding box center [367, 251] width 218 height 45
click at [830, 308] on div "If so It will be done by the end of the [DATE] cause office is not working on w…" at bounding box center [940, 314] width 385 height 63
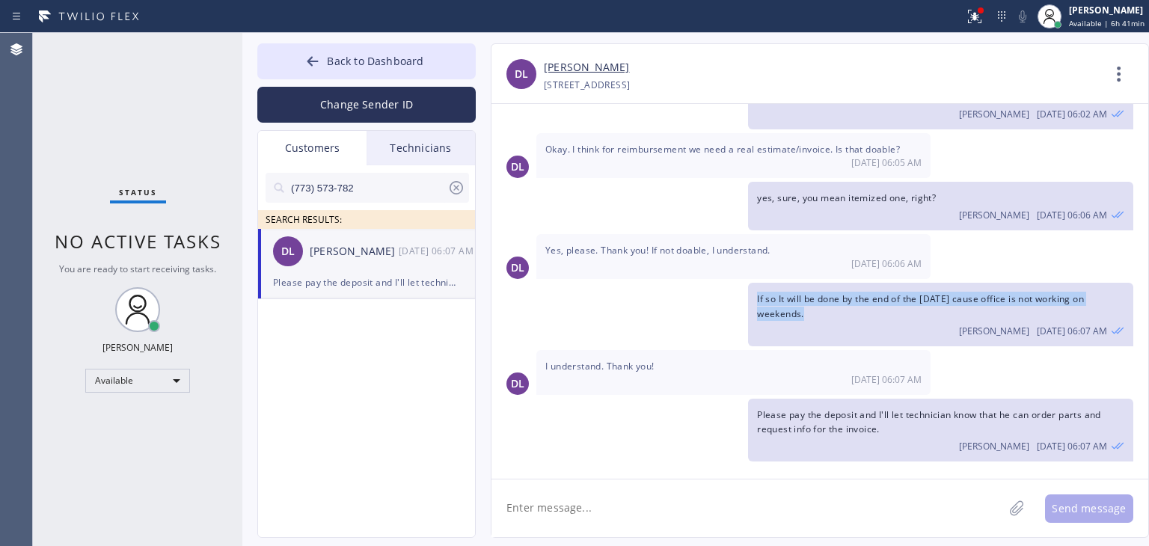
click at [830, 308] on div "If so It will be done by the end of the [DATE] cause office is not working on w…" at bounding box center [940, 314] width 385 height 63
copy span "If so It will be done by the end of the [DATE] cause office is not working on w…"
click at [612, 364] on span "I understand. Thank you!" at bounding box center [599, 366] width 109 height 13
click at [714, 474] on div "[DATE] Hello [PERSON_NAME], It's Sub Zero Refrigerator Repair about your fridge…" at bounding box center [820, 291] width 657 height 375
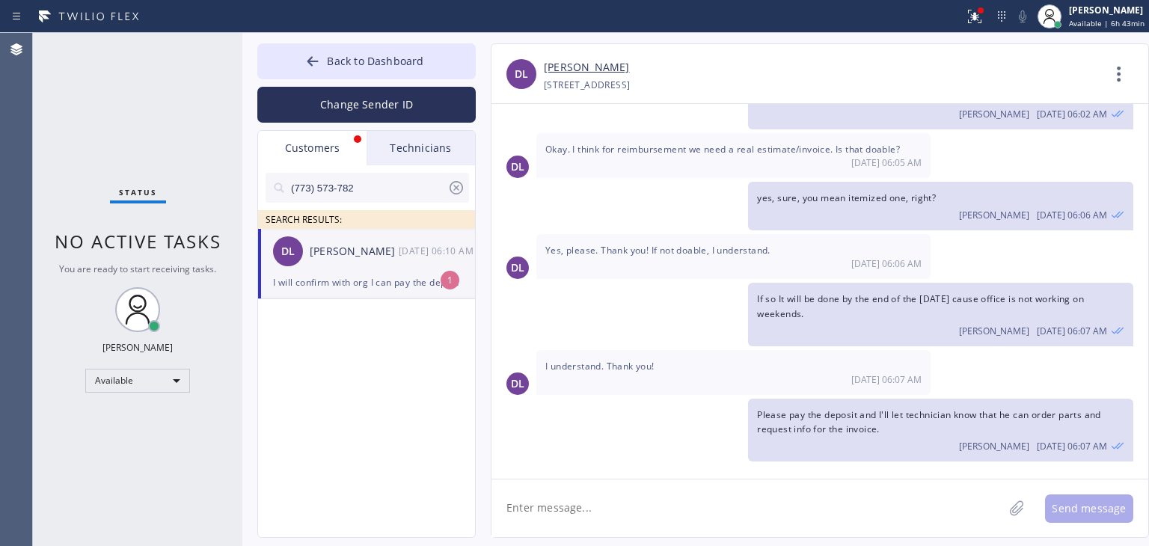
scroll to position [349, 0]
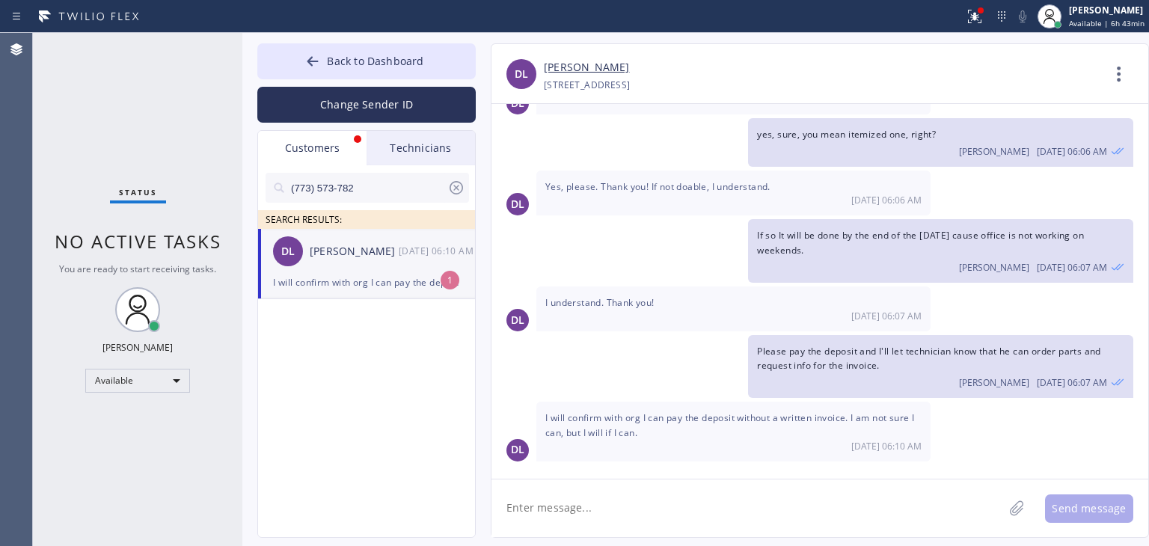
click at [682, 477] on div "[DATE] Hello [PERSON_NAME], It's Sub Zero Refrigerator Repair about your fridge…" at bounding box center [820, 291] width 657 height 375
click at [682, 486] on textarea at bounding box center [748, 509] width 512 height 58
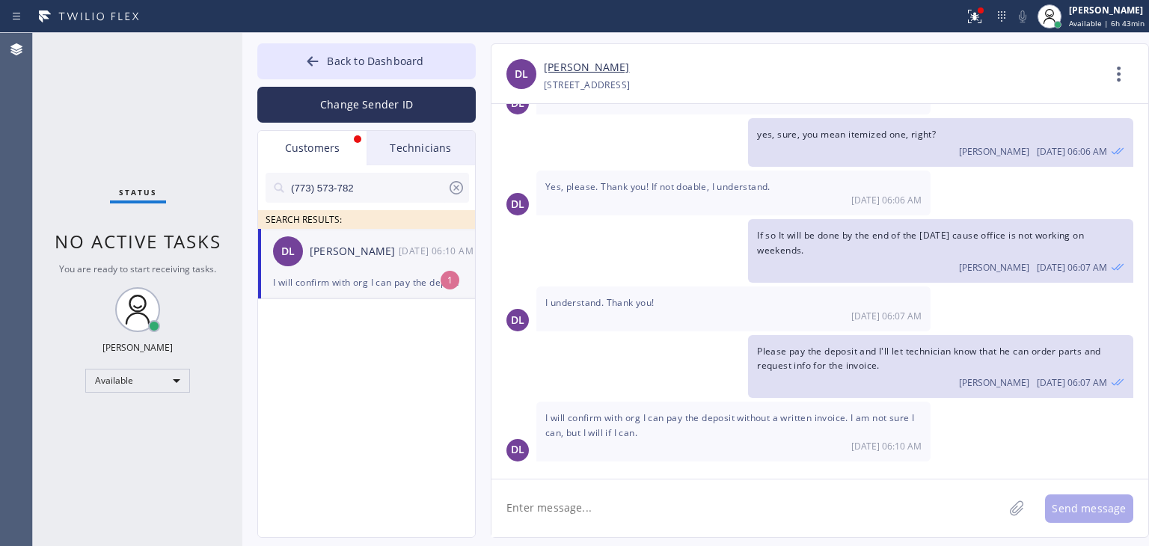
click at [682, 486] on textarea at bounding box center [748, 509] width 512 height 58
type textarea "Sure, no problem, will check [DATE] then, Thank you!"
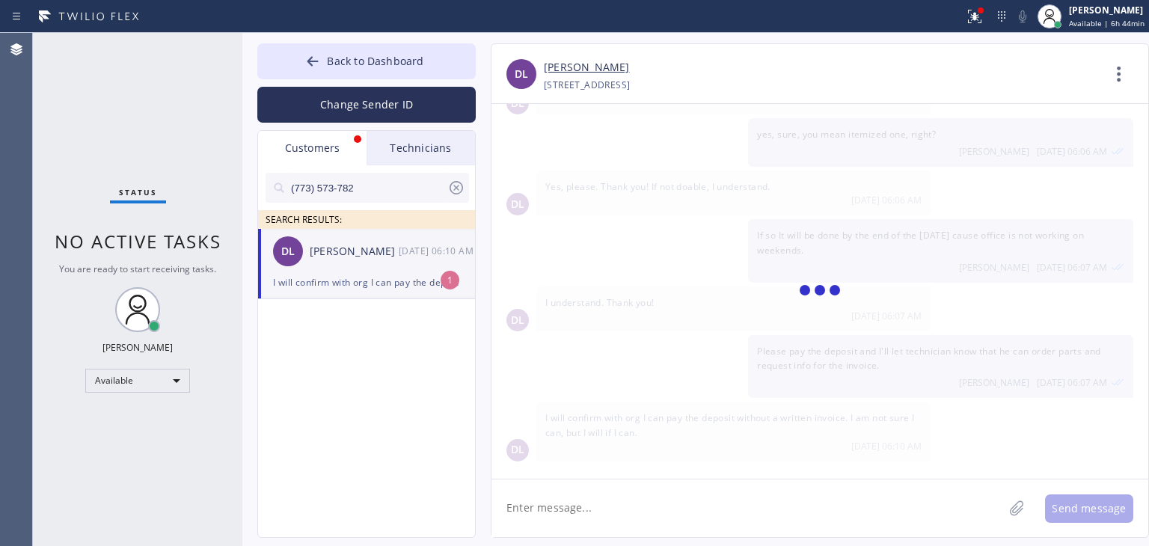
scroll to position [401, 0]
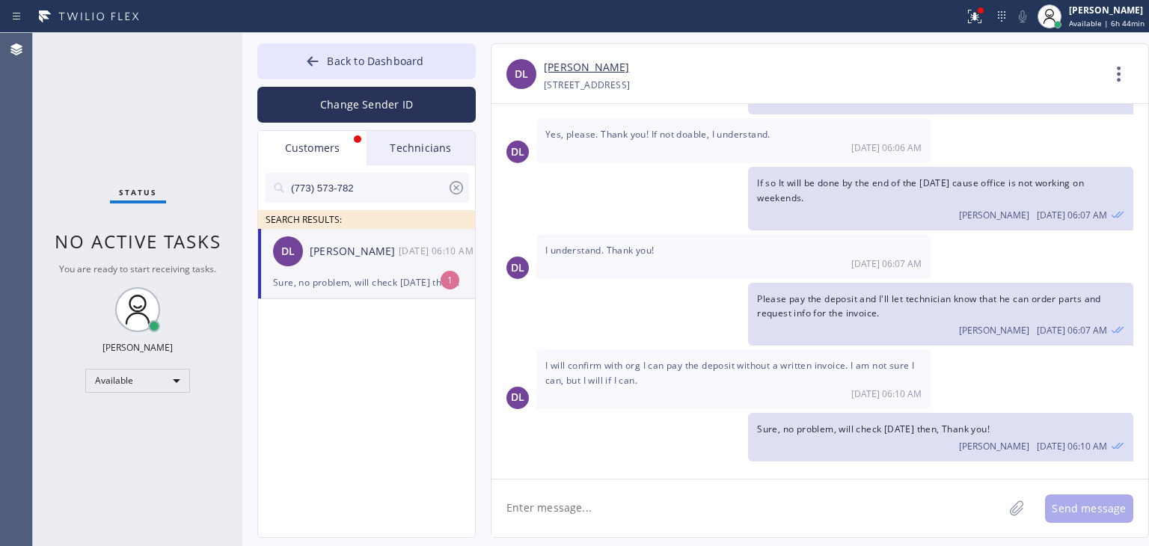
click at [352, 282] on div "Sure, no problem, will check [DATE] then, Thank you!" at bounding box center [366, 282] width 187 height 17
click at [432, 56] on button "Back to Dashboard" at bounding box center [366, 61] width 218 height 36
